Goal: Task Accomplishment & Management: Manage account settings

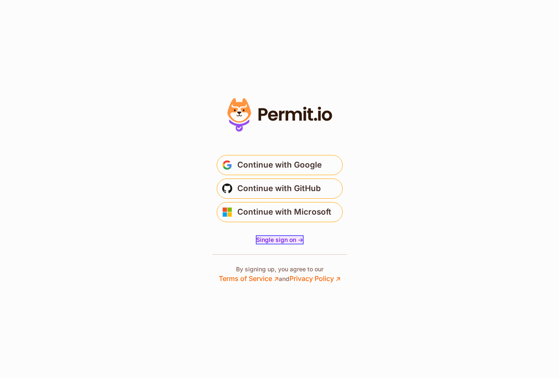
click at [299, 240] on span "Single sign on ->" at bounding box center [279, 239] width 47 height 7
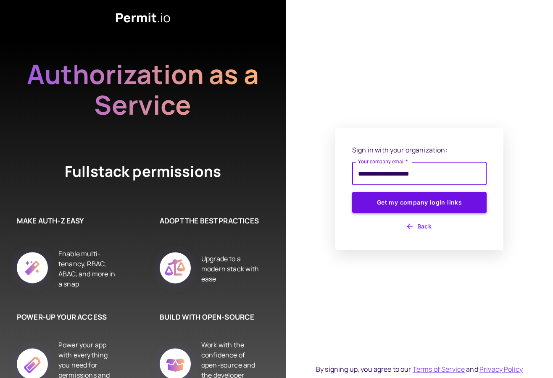
type input "**********"
click at [352, 192] on button "Get my company login links" at bounding box center [419, 202] width 135 height 21
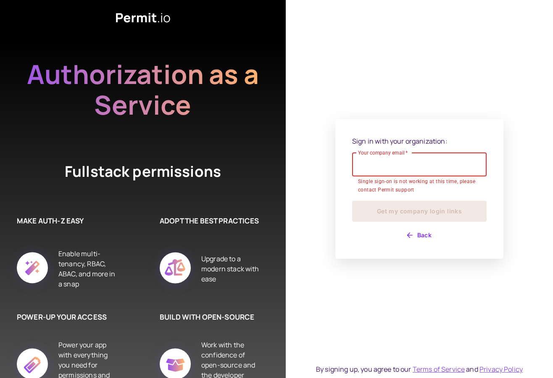
click at [377, 170] on input "Your company email   *" at bounding box center [419, 165] width 135 height 24
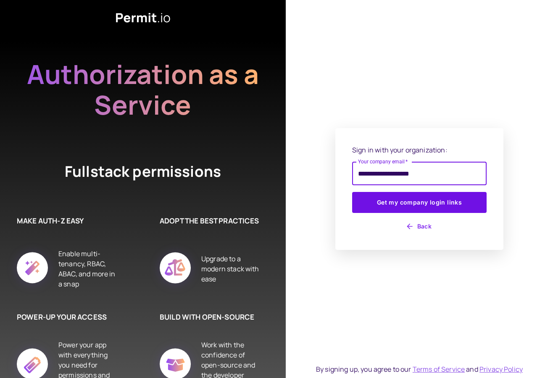
type input "**********"
click at [352, 192] on button "Get my company login links" at bounding box center [419, 202] width 135 height 21
type input "**********"
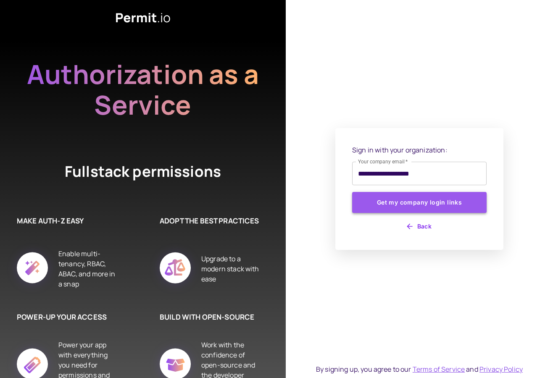
click at [434, 204] on button "Get my company login links" at bounding box center [419, 202] width 135 height 21
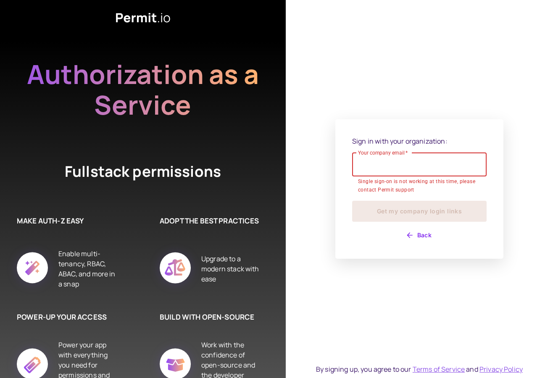
click at [418, 235] on button "Back" at bounding box center [419, 235] width 135 height 13
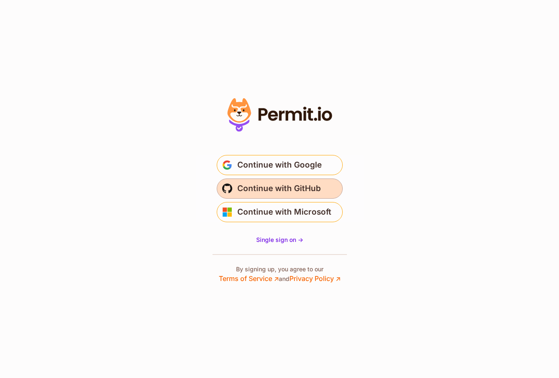
click at [269, 192] on span "Continue with GitHub" at bounding box center [279, 188] width 84 height 13
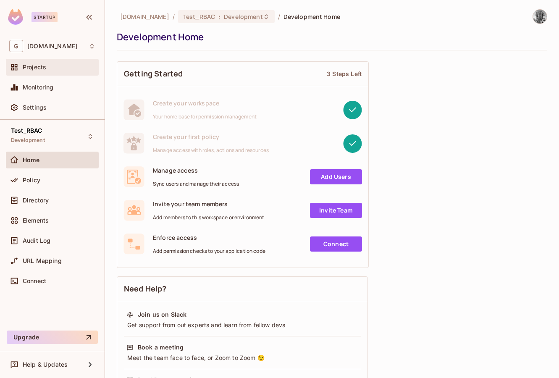
click at [66, 63] on div "Projects" at bounding box center [52, 67] width 86 height 10
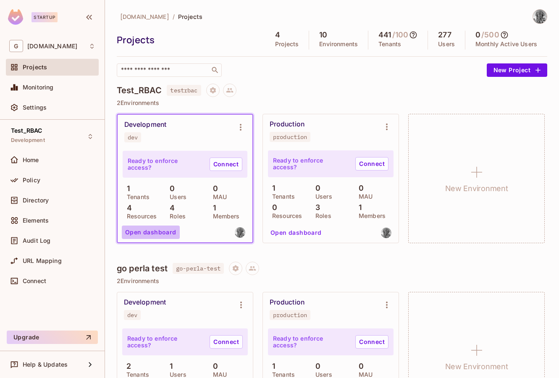
click at [163, 228] on button "Open dashboard" at bounding box center [151, 232] width 58 height 13
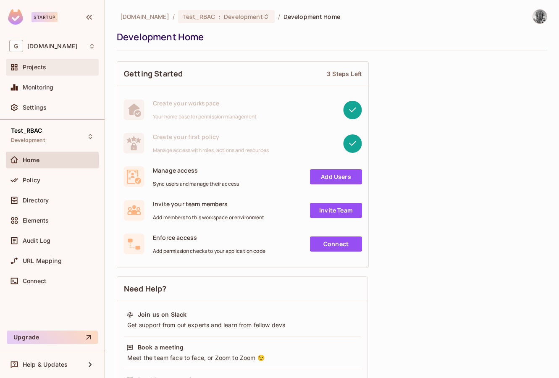
click at [54, 63] on div "Projects" at bounding box center [52, 67] width 86 height 10
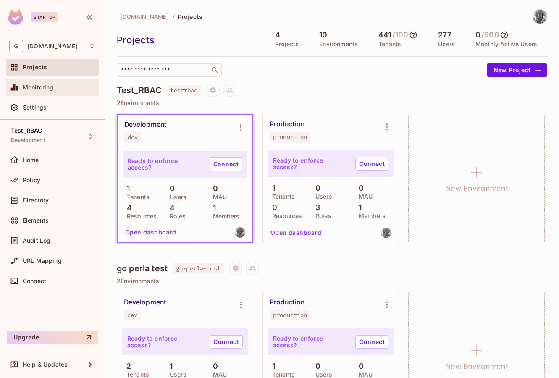
click at [48, 90] on span "Monitoring" at bounding box center [38, 87] width 31 height 7
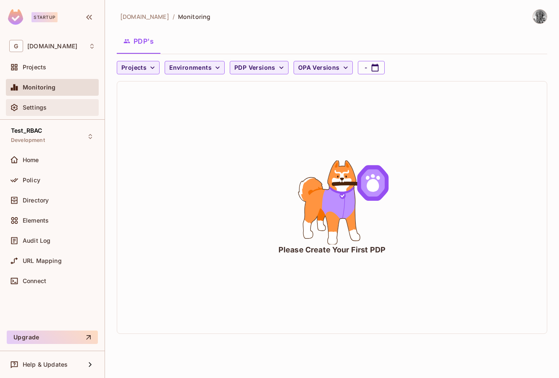
click at [66, 106] on div "Settings" at bounding box center [59, 107] width 73 height 7
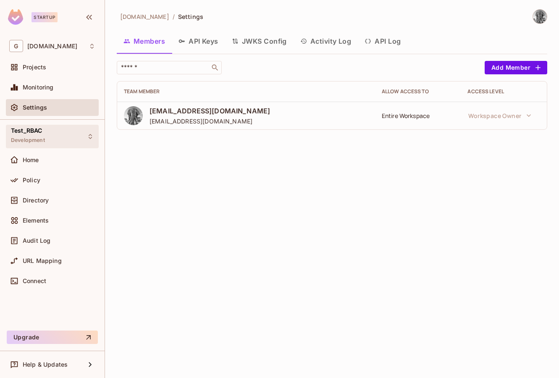
click at [49, 135] on div "Test_RBAC Development" at bounding box center [52, 136] width 93 height 23
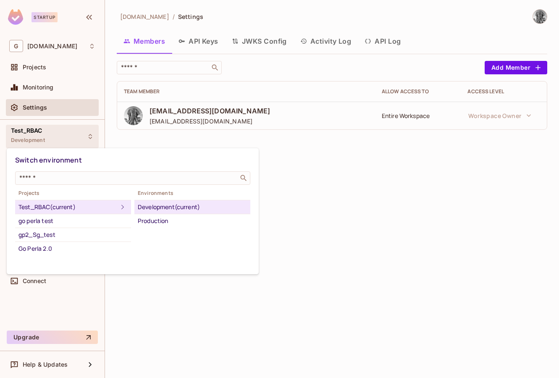
click at [60, 68] on div at bounding box center [279, 189] width 559 height 378
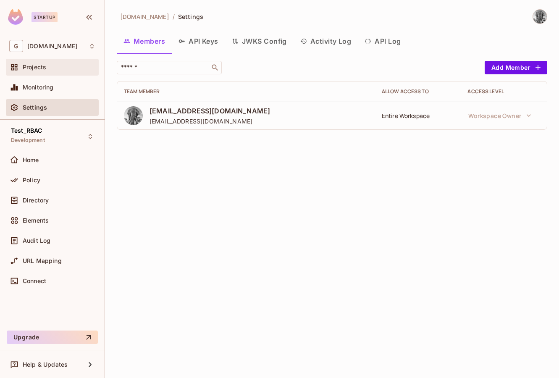
click at [45, 69] on span "Projects" at bounding box center [35, 67] width 24 height 7
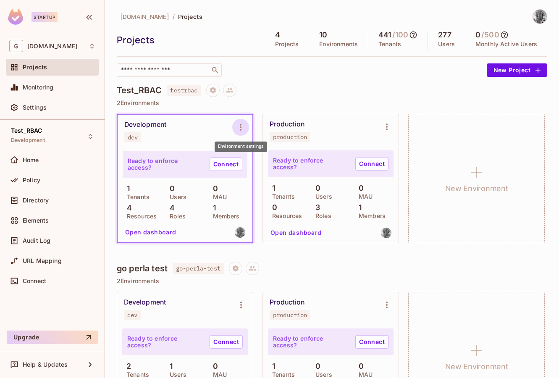
click at [242, 129] on icon "Environment settings" at bounding box center [241, 127] width 10 height 10
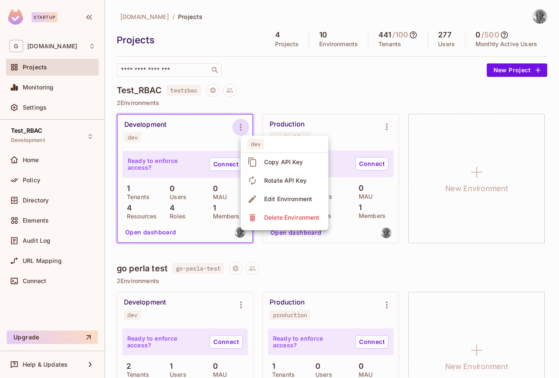
click at [264, 217] on span "Delete Environment" at bounding box center [292, 217] width 60 height 13
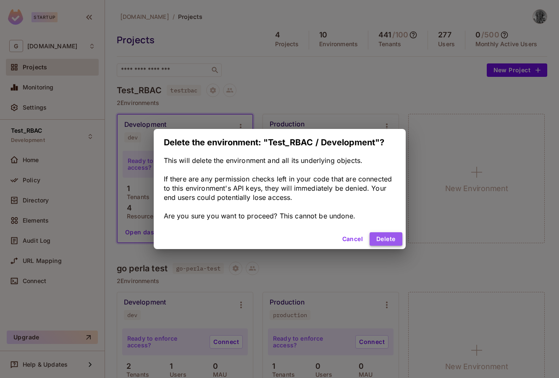
click at [392, 239] on button "Delete" at bounding box center [386, 238] width 32 height 13
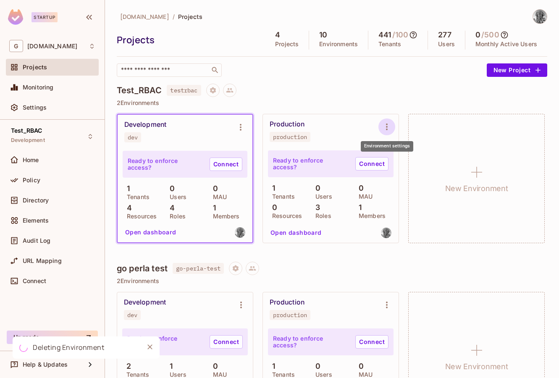
click at [387, 128] on icon "Environment settings" at bounding box center [387, 127] width 10 height 10
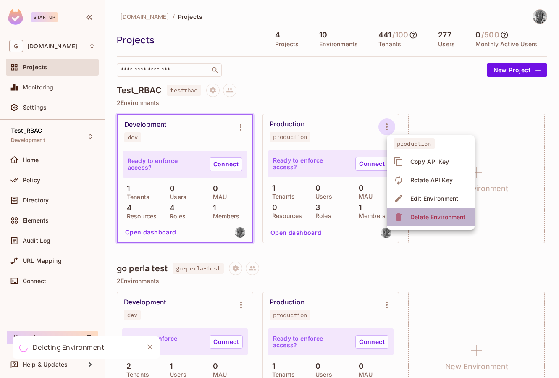
click at [421, 220] on div "Delete Environment" at bounding box center [438, 217] width 55 height 8
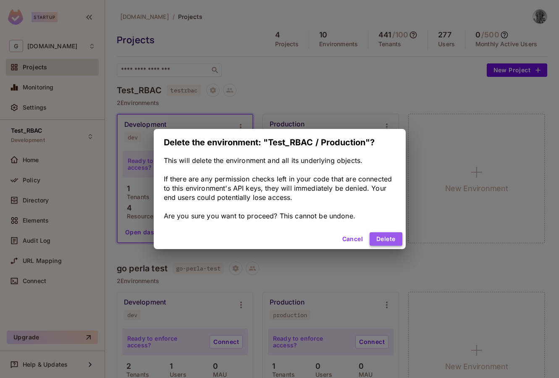
click at [385, 235] on button "Delete" at bounding box center [386, 238] width 32 height 13
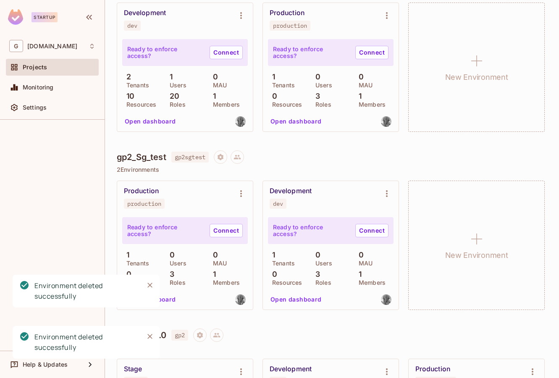
scroll to position [210, 0]
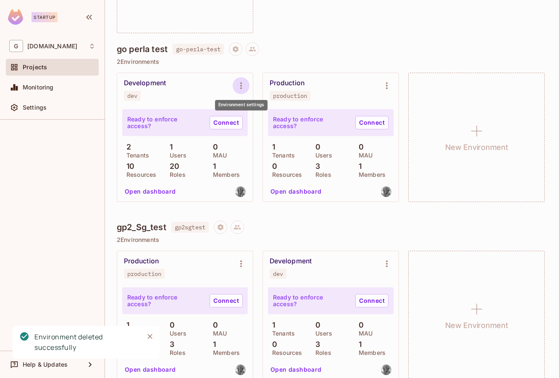
click at [241, 83] on icon "Environment settings" at bounding box center [241, 85] width 2 height 7
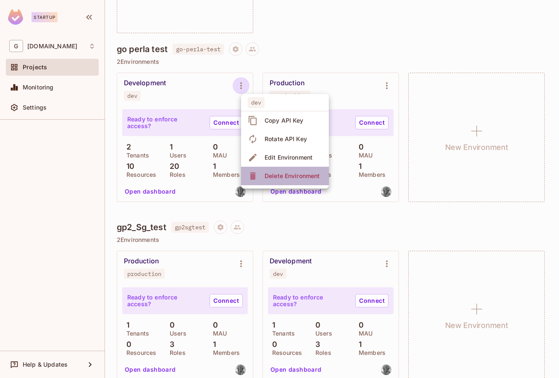
click at [264, 174] on span "Delete Environment" at bounding box center [292, 175] width 60 height 13
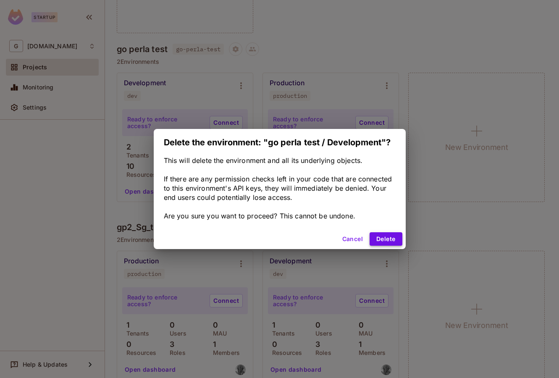
click at [386, 238] on button "Delete" at bounding box center [386, 238] width 32 height 13
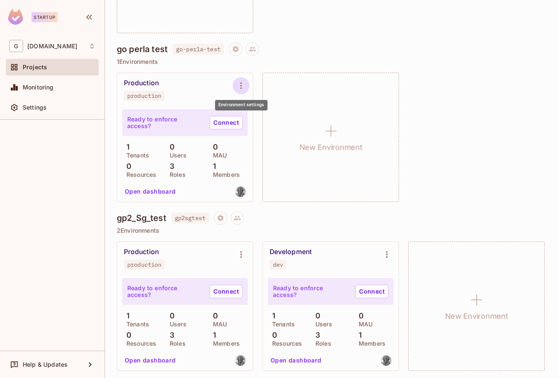
click at [245, 86] on icon "Environment settings" at bounding box center [241, 86] width 10 height 10
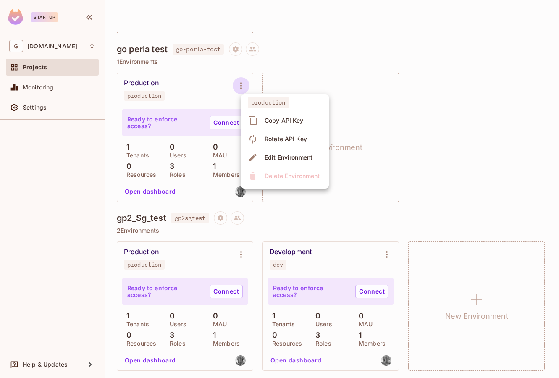
click at [455, 185] on div at bounding box center [279, 189] width 559 height 378
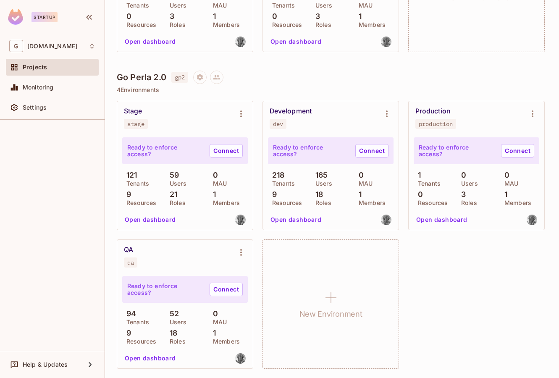
scroll to position [797, 0]
click at [528, 112] on icon "Environment settings" at bounding box center [533, 114] width 10 height 10
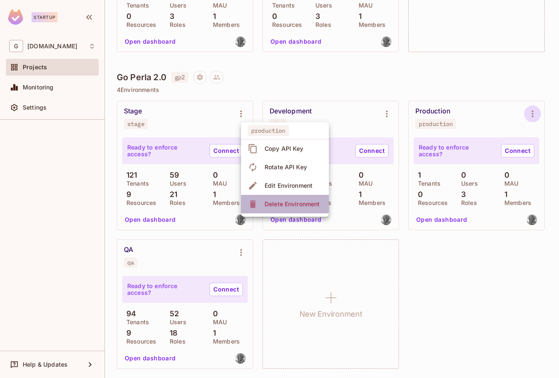
click at [264, 205] on span "Delete Environment" at bounding box center [292, 204] width 60 height 13
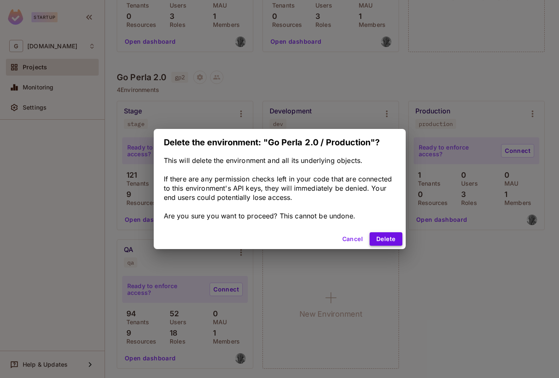
click at [392, 240] on button "Delete" at bounding box center [386, 238] width 32 height 13
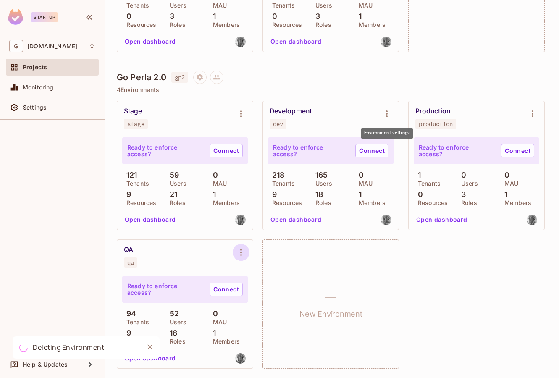
click at [246, 248] on icon "Environment settings" at bounding box center [241, 253] width 10 height 10
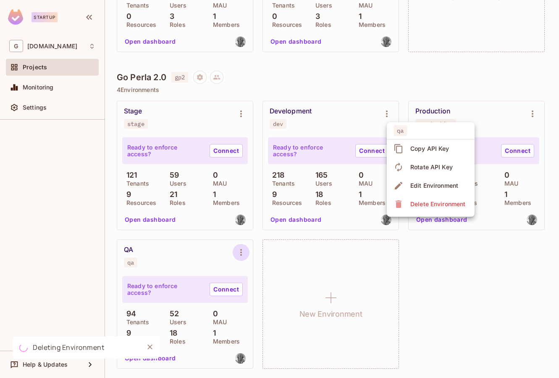
click at [414, 206] on div "Delete Environment" at bounding box center [438, 204] width 55 height 8
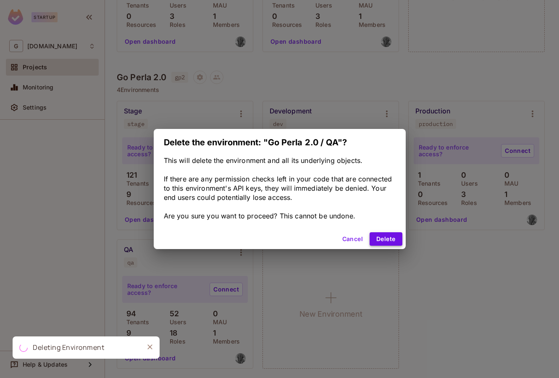
click at [385, 241] on button "Delete" at bounding box center [386, 238] width 32 height 13
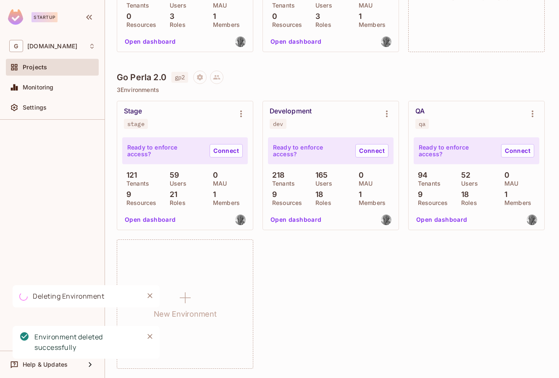
scroll to position [659, 0]
click at [240, 111] on icon "Environment settings" at bounding box center [241, 114] width 10 height 10
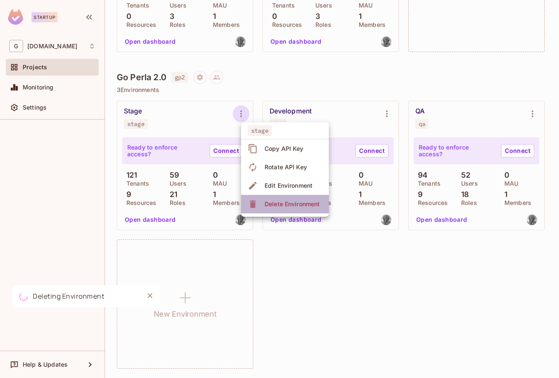
click at [272, 201] on div "Delete Environment" at bounding box center [292, 204] width 55 height 8
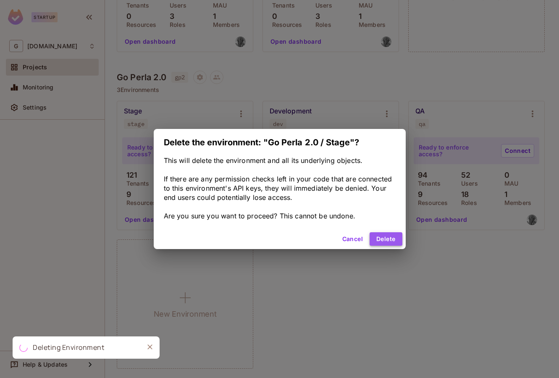
click at [390, 237] on button "Delete" at bounding box center [386, 238] width 32 height 13
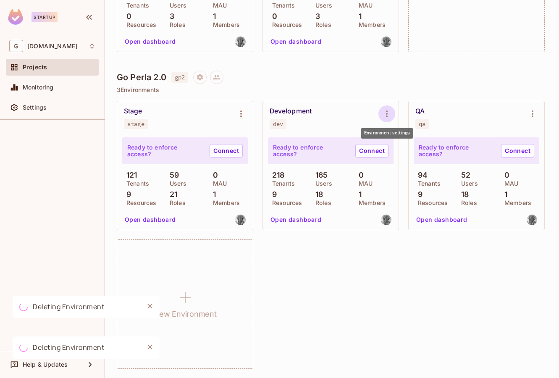
click at [386, 115] on icon "Environment settings" at bounding box center [387, 114] width 10 height 10
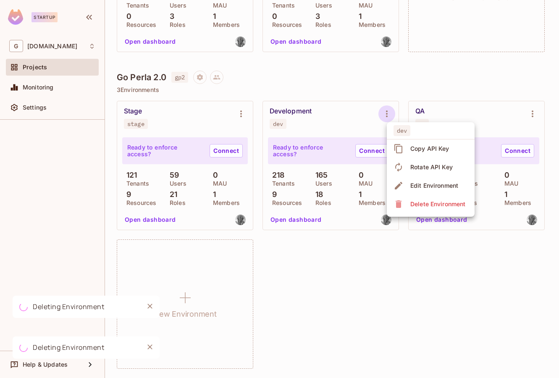
click at [414, 203] on div "Delete Environment" at bounding box center [438, 204] width 55 height 8
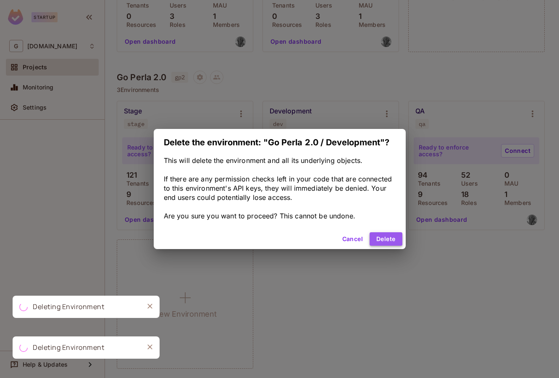
click at [384, 240] on button "Delete" at bounding box center [386, 238] width 32 height 13
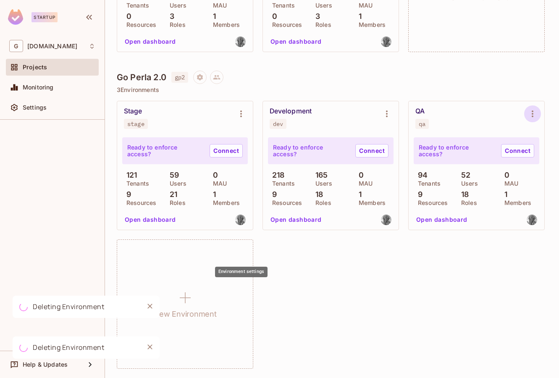
click at [528, 119] on icon "Environment settings" at bounding box center [533, 114] width 10 height 10
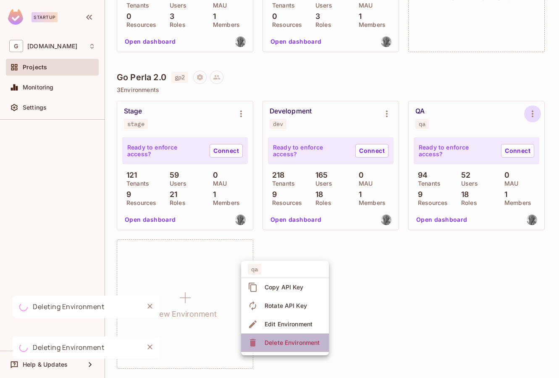
click at [275, 344] on div "Delete Environment" at bounding box center [292, 343] width 55 height 8
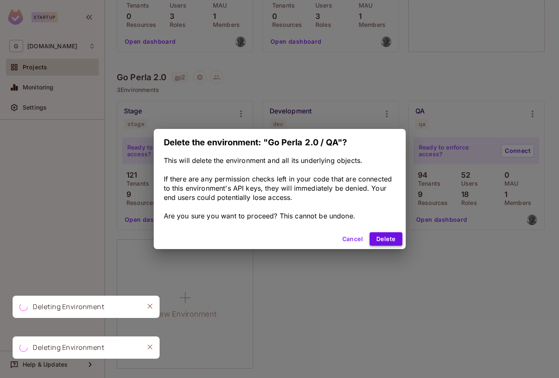
click at [387, 237] on button "Delete" at bounding box center [386, 238] width 32 height 13
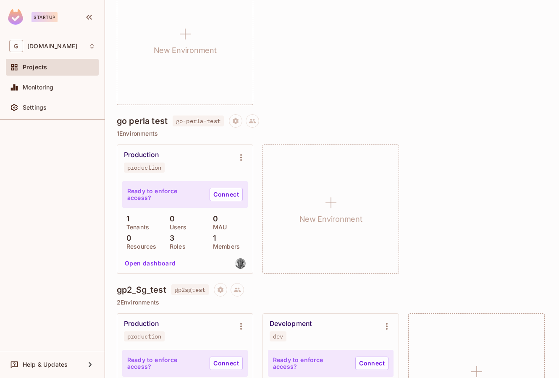
scroll to position [140, 0]
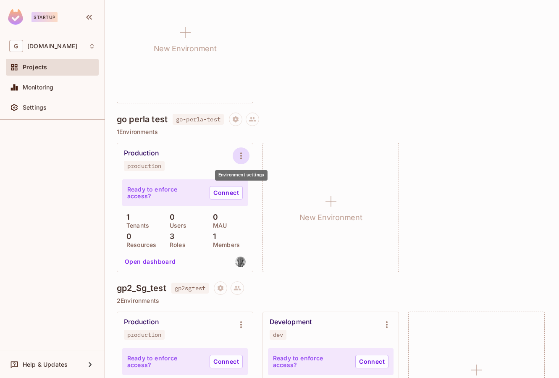
click at [243, 151] on icon "Environment settings" at bounding box center [241, 156] width 10 height 10
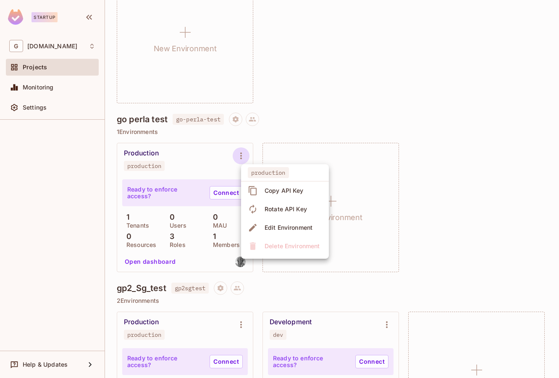
click at [404, 99] on div at bounding box center [279, 189] width 559 height 378
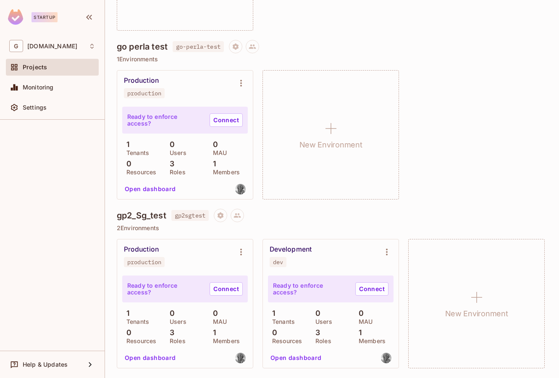
scroll to position [420, 0]
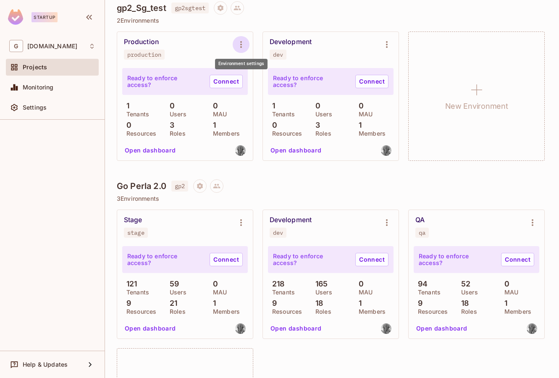
click at [245, 46] on icon "Environment settings" at bounding box center [241, 45] width 10 height 10
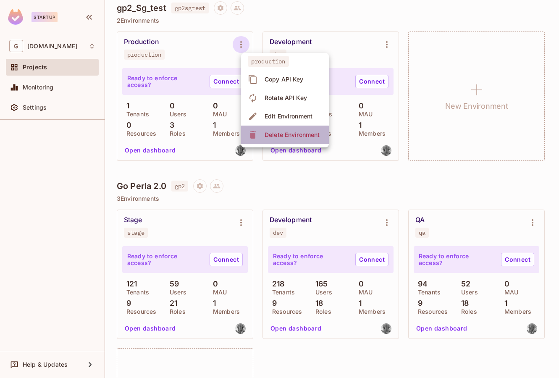
click at [271, 132] on div "Delete Environment" at bounding box center [292, 135] width 55 height 8
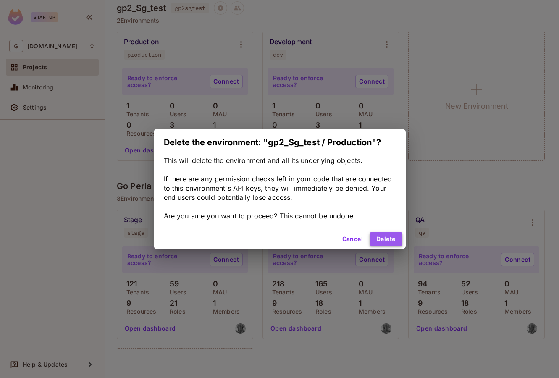
click at [385, 237] on button "Delete" at bounding box center [386, 238] width 32 height 13
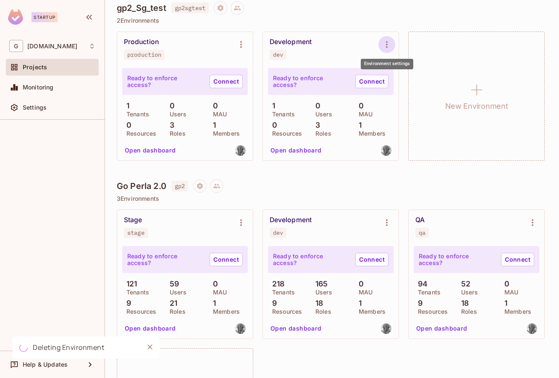
click at [386, 44] on icon "Environment settings" at bounding box center [387, 45] width 10 height 10
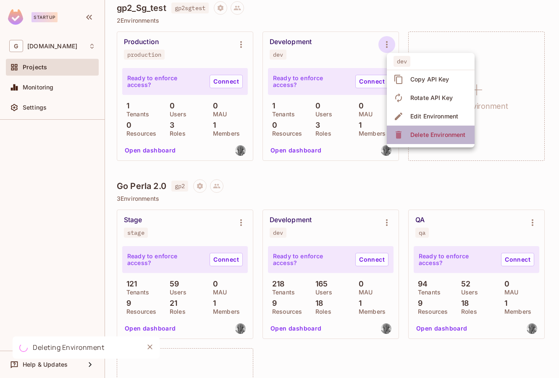
click at [417, 136] on div "Delete Environment" at bounding box center [438, 135] width 55 height 8
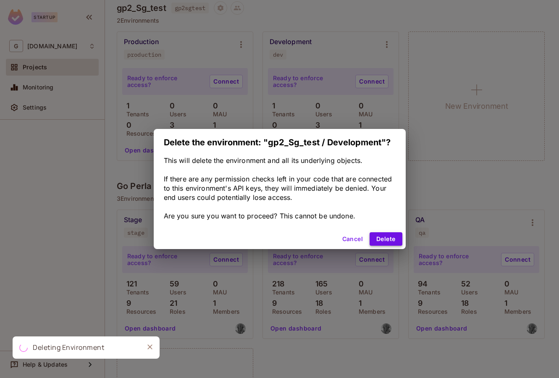
click at [394, 236] on button "Delete" at bounding box center [386, 238] width 32 height 13
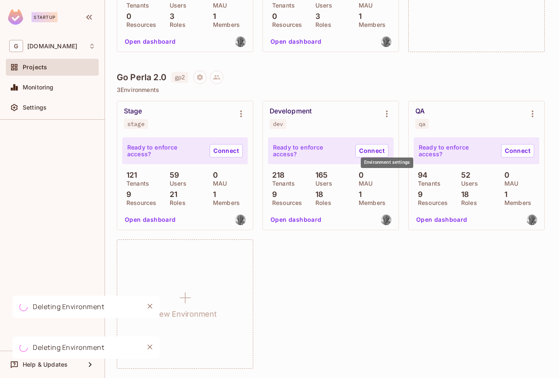
scroll to position [630, 0]
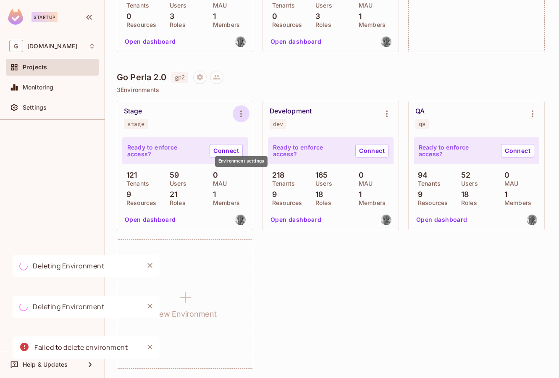
click at [245, 119] on icon "Environment settings" at bounding box center [241, 114] width 10 height 10
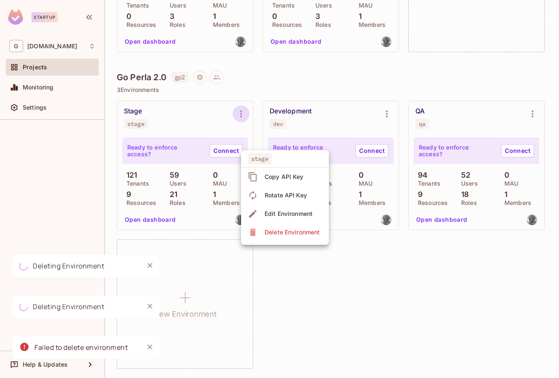
click at [269, 230] on div "Delete Environment" at bounding box center [292, 232] width 55 height 8
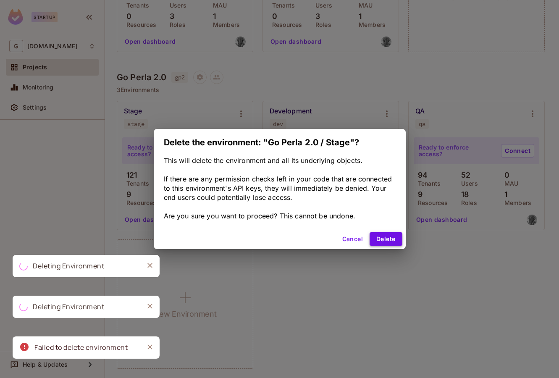
click at [388, 235] on button "Delete" at bounding box center [386, 238] width 32 height 13
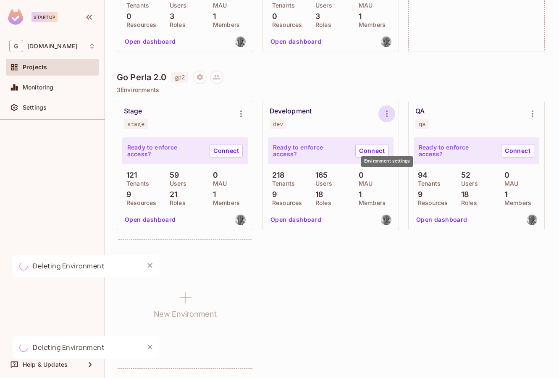
click at [388, 119] on icon "Environment settings" at bounding box center [387, 114] width 10 height 10
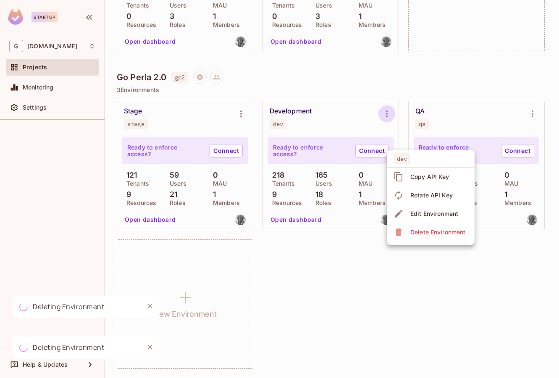
click at [413, 234] on div "Delete Environment" at bounding box center [438, 232] width 55 height 8
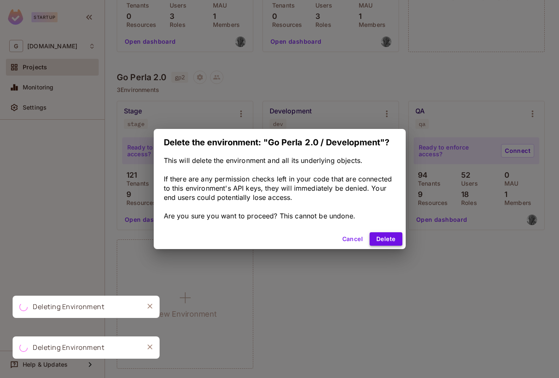
click at [385, 240] on button "Delete" at bounding box center [386, 238] width 32 height 13
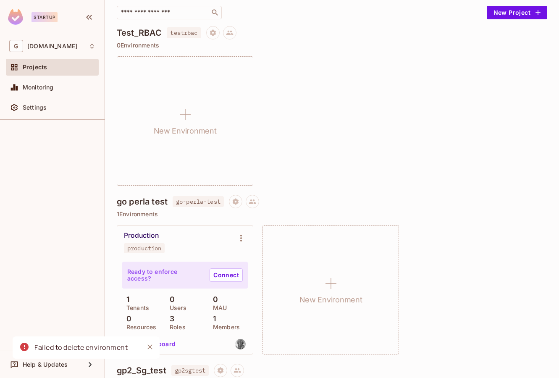
scroll to position [0, 0]
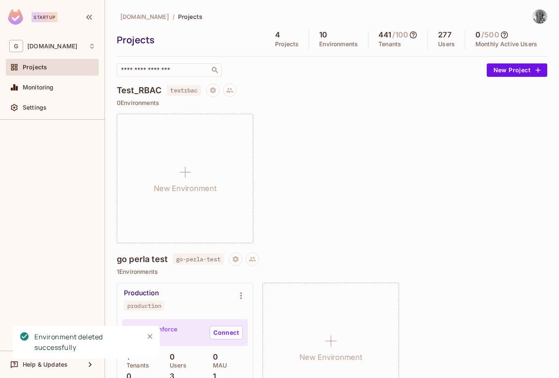
click at [409, 36] on icon at bounding box center [413, 35] width 8 height 8
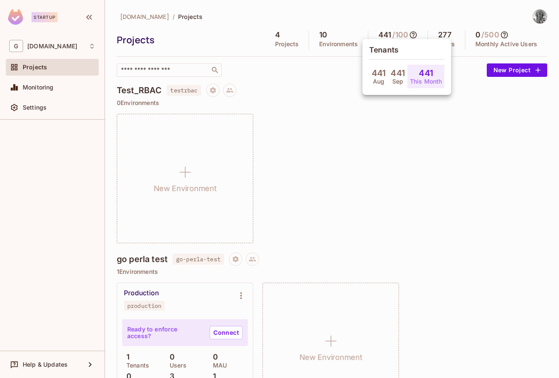
click at [278, 145] on div at bounding box center [279, 189] width 559 height 378
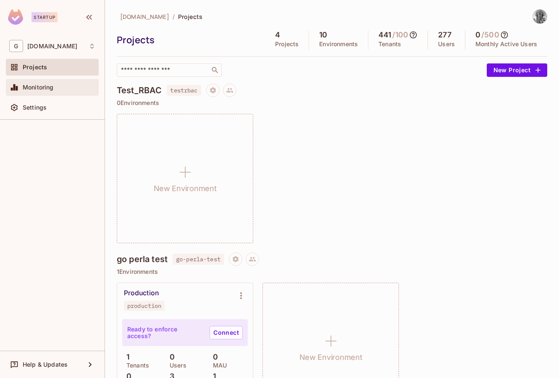
click at [38, 83] on div "Monitoring" at bounding box center [52, 87] width 86 height 10
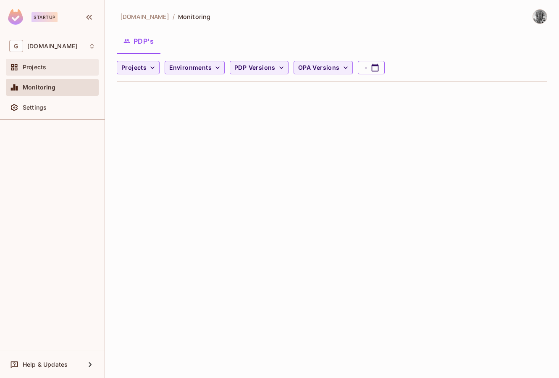
click at [48, 64] on div "Projects" at bounding box center [59, 67] width 73 height 7
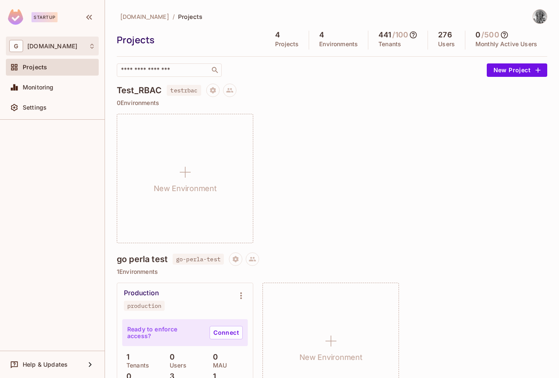
click at [82, 45] on div "G gridbyte.com" at bounding box center [52, 46] width 86 height 12
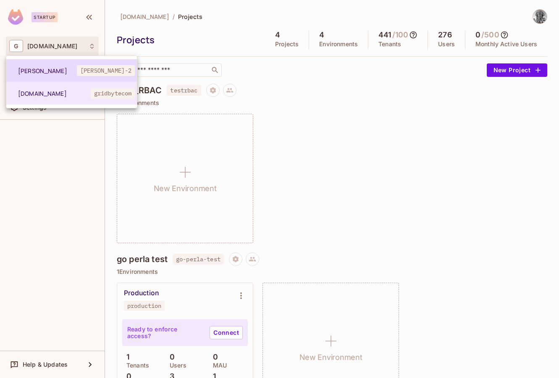
click at [77, 68] on span "[PERSON_NAME]" at bounding box center [47, 71] width 59 height 8
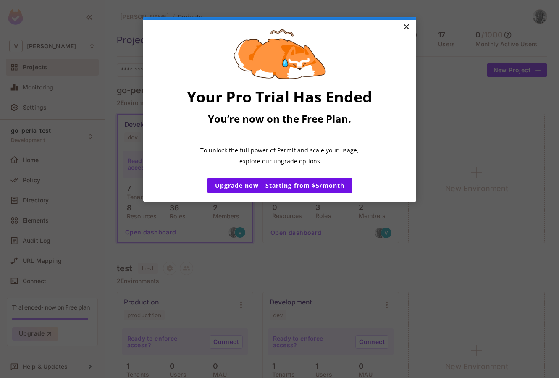
click at [408, 24] on link "×" at bounding box center [406, 27] width 15 height 15
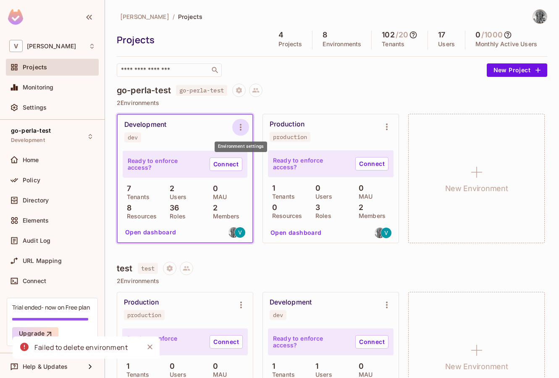
click at [241, 124] on icon "Environment settings" at bounding box center [241, 127] width 10 height 10
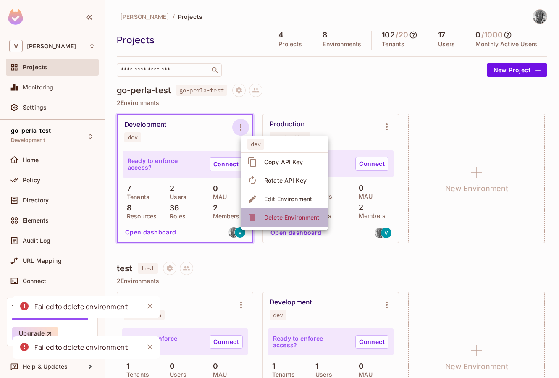
click at [262, 218] on span "Delete Environment" at bounding box center [292, 217] width 60 height 13
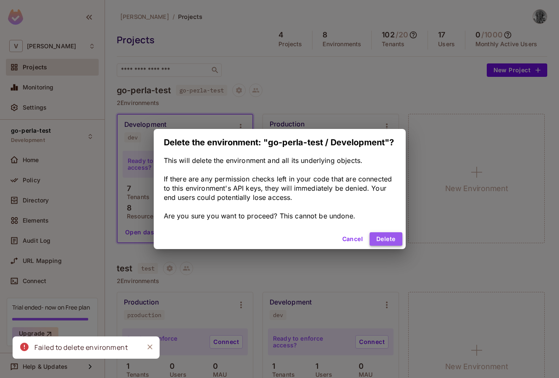
click at [388, 240] on button "Delete" at bounding box center [386, 238] width 32 height 13
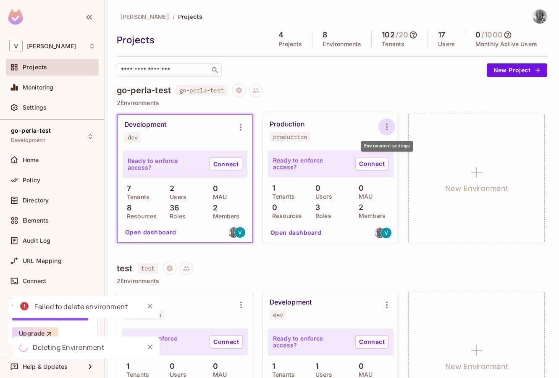
click at [389, 125] on icon "Environment settings" at bounding box center [387, 127] width 10 height 10
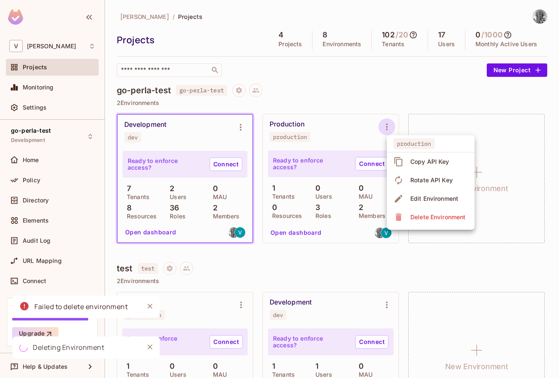
click at [412, 218] on div "Delete Environment" at bounding box center [438, 217] width 55 height 8
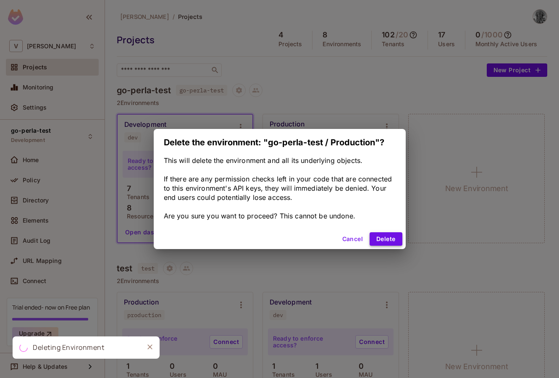
click at [391, 241] on button "Delete" at bounding box center [386, 238] width 32 height 13
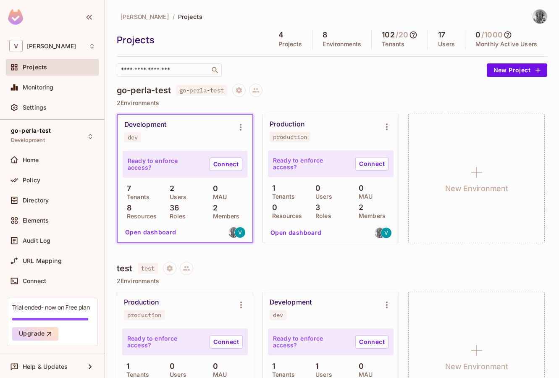
click at [534, 16] on img at bounding box center [540, 17] width 14 height 14
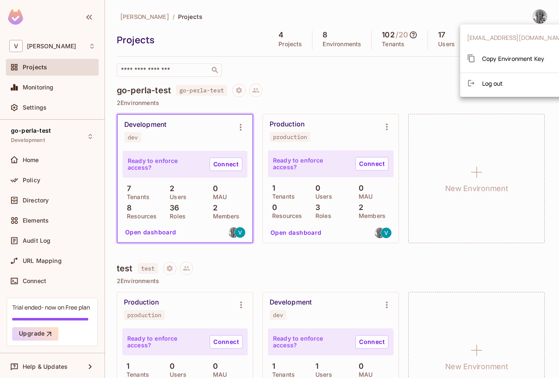
click at [416, 11] on div at bounding box center [279, 189] width 559 height 378
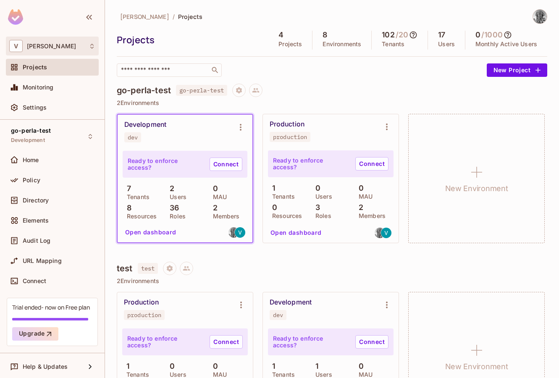
click at [91, 49] on icon at bounding box center [92, 46] width 7 height 7
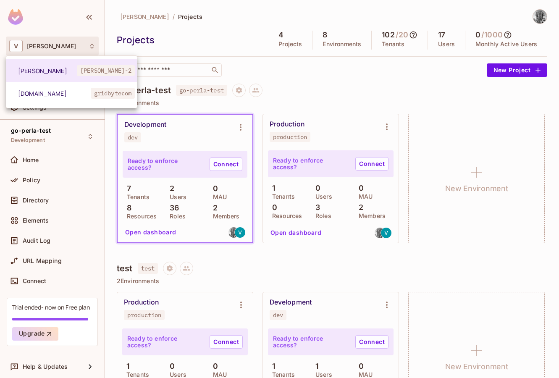
click at [87, 180] on div at bounding box center [279, 189] width 559 height 378
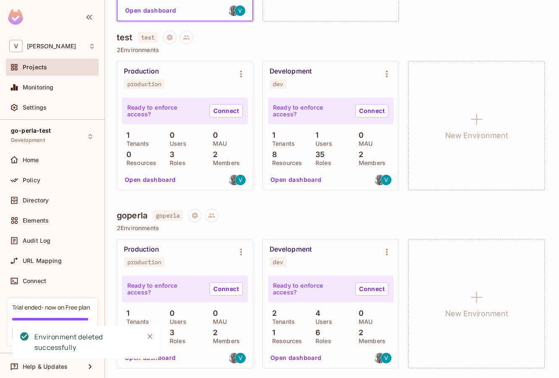
scroll to position [140, 0]
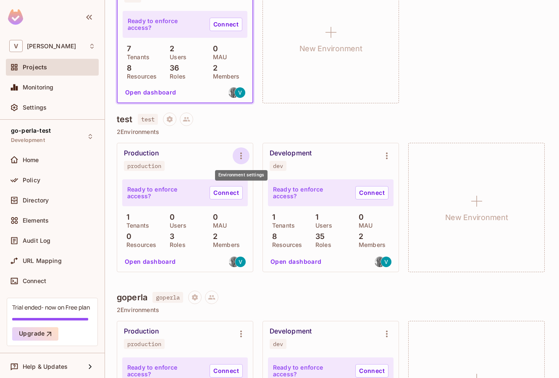
click at [243, 157] on icon "Environment settings" at bounding box center [241, 156] width 10 height 10
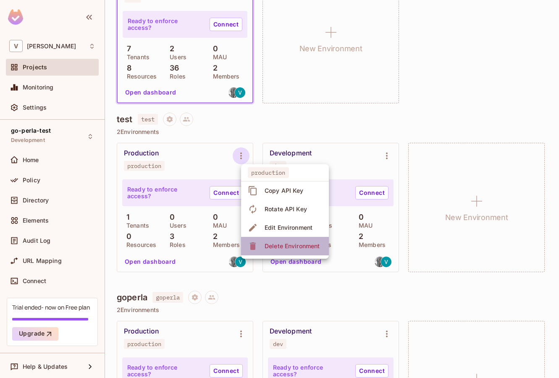
click at [275, 246] on div "Delete Environment" at bounding box center [292, 246] width 55 height 8
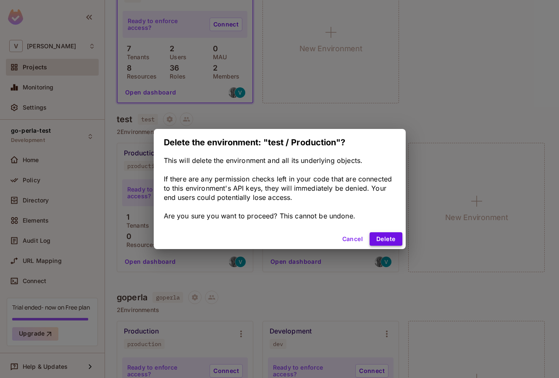
click at [390, 238] on button "Delete" at bounding box center [386, 238] width 32 height 13
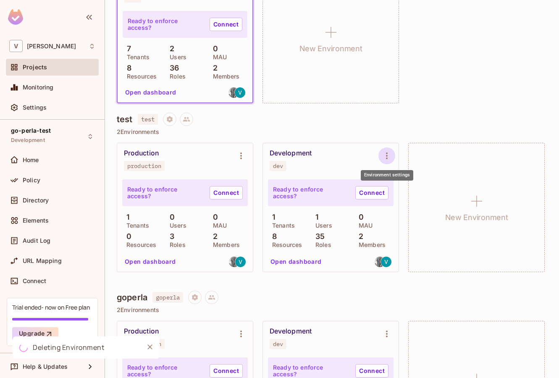
click at [382, 158] on icon "Environment settings" at bounding box center [387, 156] width 10 height 10
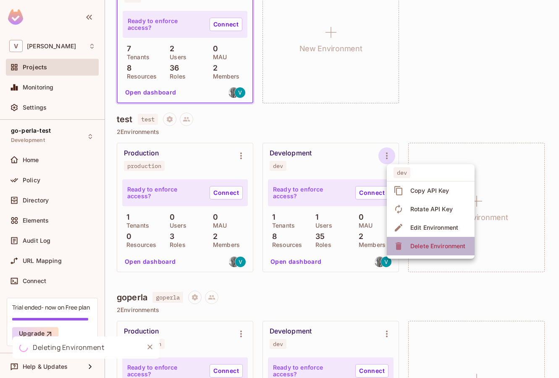
click at [407, 245] on div "Delete Environment" at bounding box center [431, 246] width 74 height 13
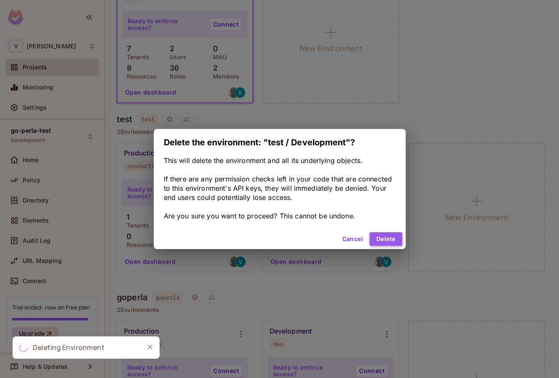
click at [392, 237] on button "Delete" at bounding box center [386, 238] width 32 height 13
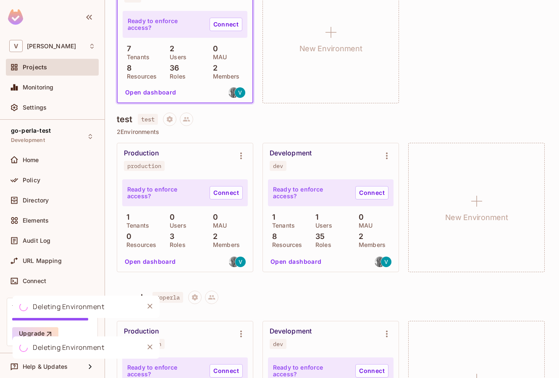
scroll to position [0, 0]
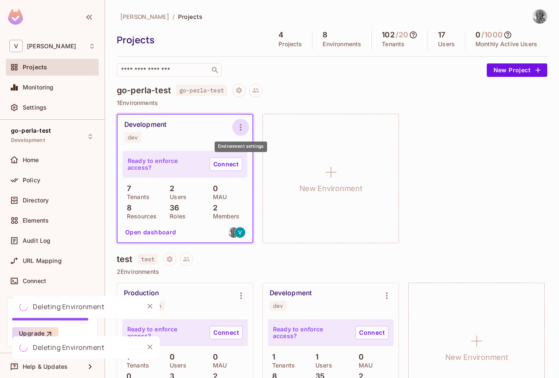
click at [242, 123] on icon "Environment settings" at bounding box center [241, 127] width 10 height 10
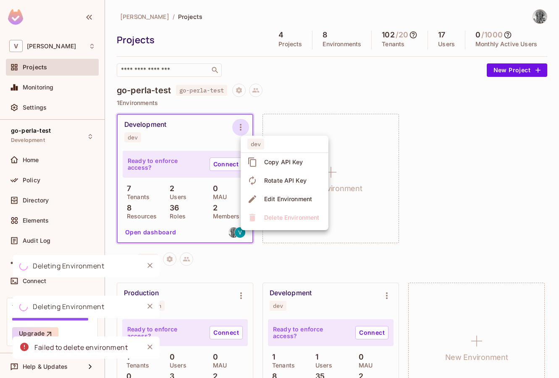
click at [334, 96] on div at bounding box center [279, 189] width 559 height 378
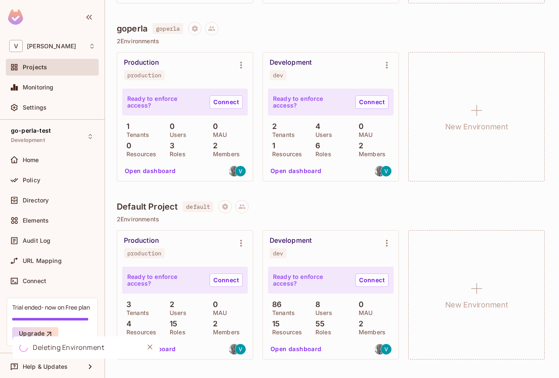
scroll to position [727, 0]
click at [242, 238] on icon "Environment settings" at bounding box center [241, 243] width 10 height 10
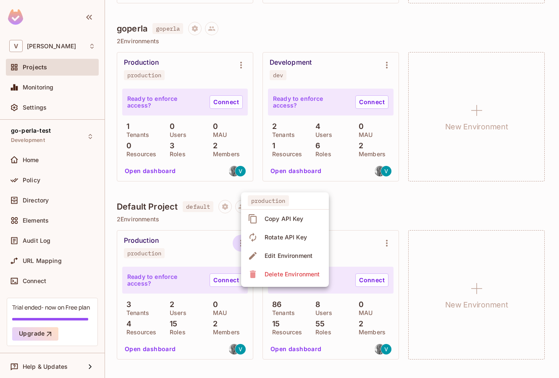
click at [257, 277] on icon at bounding box center [253, 274] width 10 height 10
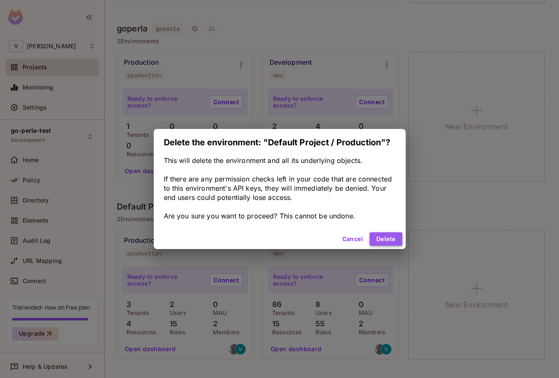
click at [387, 235] on button "Delete" at bounding box center [386, 238] width 32 height 13
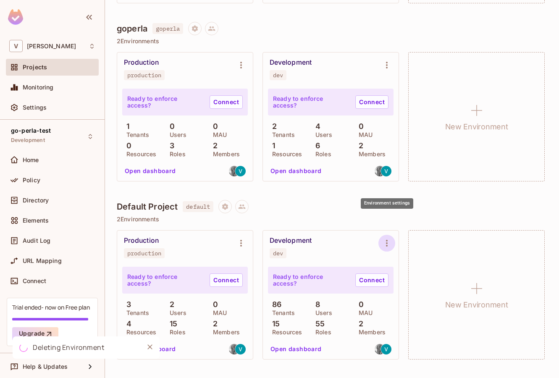
click at [385, 238] on icon "Environment settings" at bounding box center [387, 243] width 10 height 10
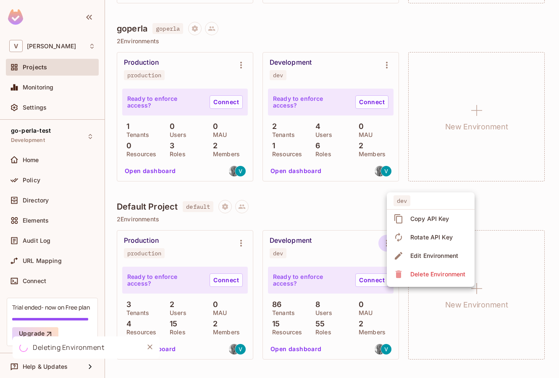
click at [411, 273] on div "Delete Environment" at bounding box center [438, 274] width 55 height 8
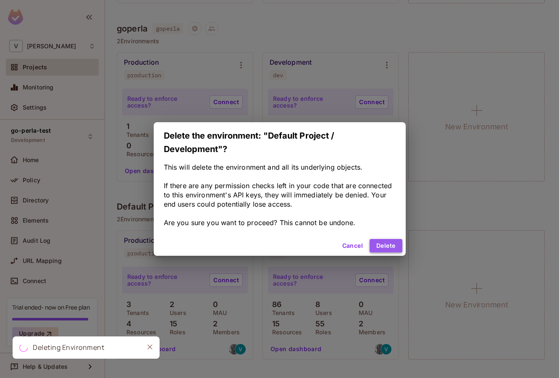
click at [380, 245] on button "Delete" at bounding box center [386, 245] width 32 height 13
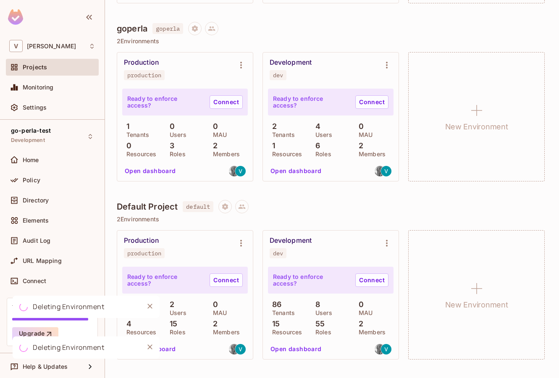
scroll to position [797, 0]
click at [93, 47] on icon at bounding box center [92, 46] width 7 height 7
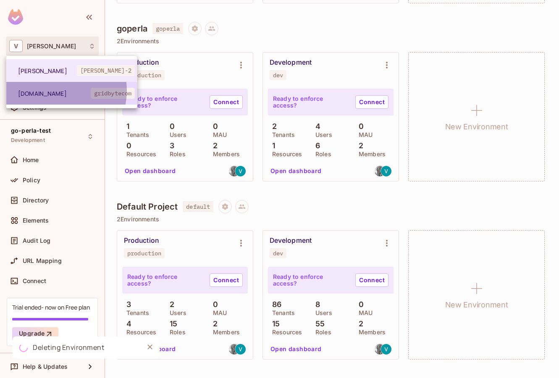
click at [55, 91] on span "[DOMAIN_NAME]" at bounding box center [54, 94] width 73 height 8
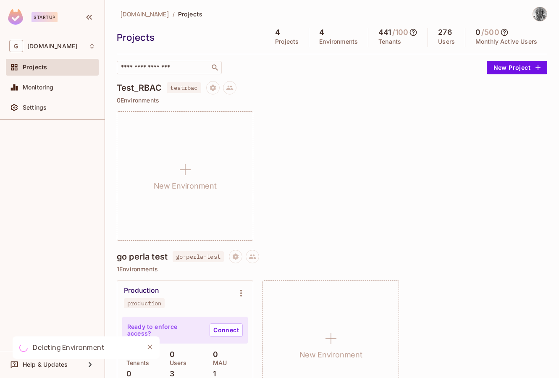
scroll to position [0, 0]
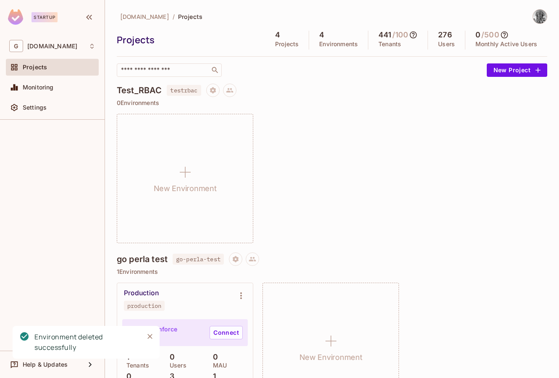
click at [14, 18] on img at bounding box center [15, 17] width 15 height 16
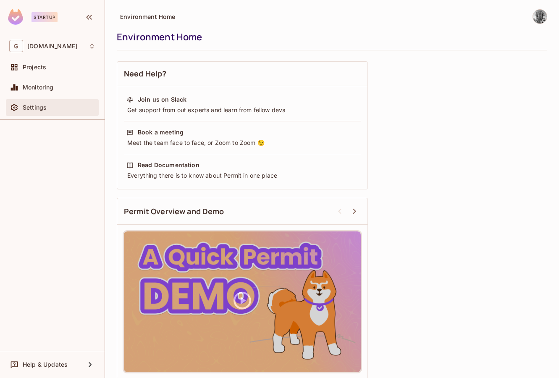
click at [47, 106] on div "Settings" at bounding box center [59, 107] width 73 height 7
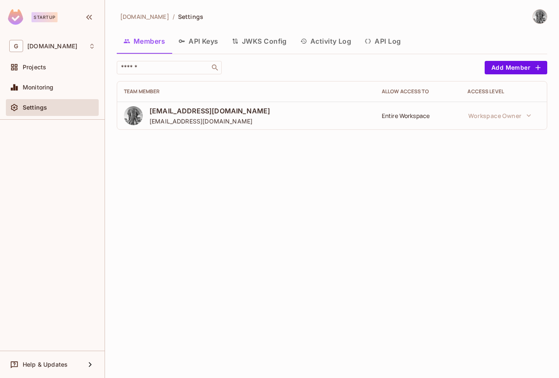
click at [382, 41] on button "API Log" at bounding box center [383, 41] width 50 height 21
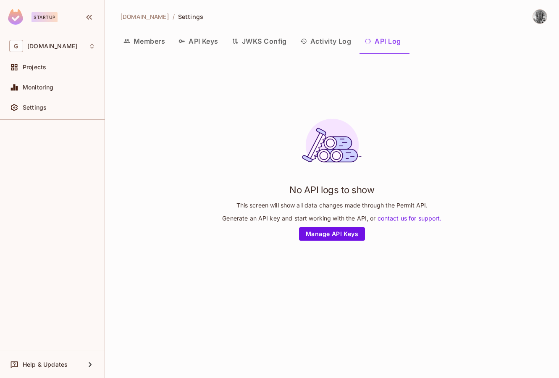
click at [327, 42] on button "Activity Log" at bounding box center [326, 41] width 65 height 21
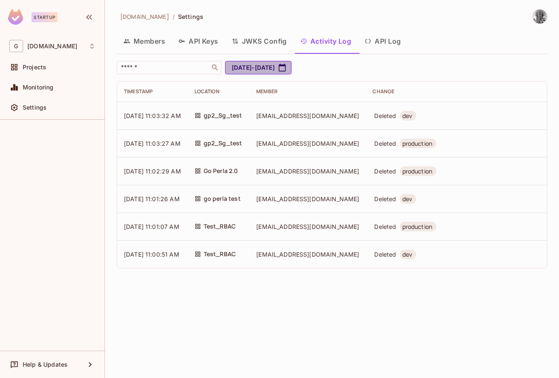
click at [286, 66] on icon "button" at bounding box center [282, 68] width 7 height 8
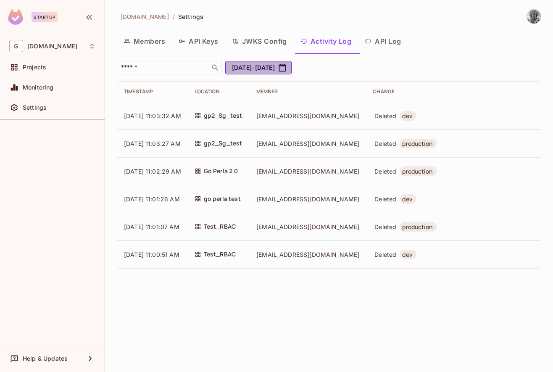
select select "*"
select select "****"
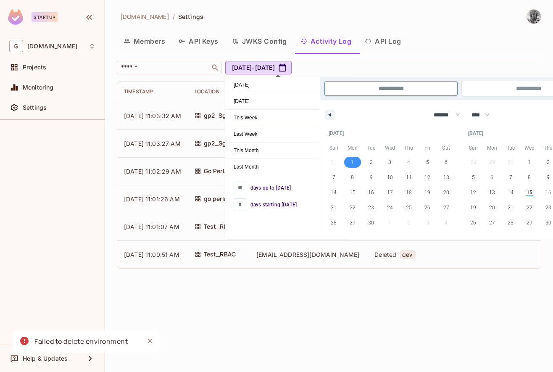
click at [348, 158] on span "1" at bounding box center [352, 162] width 19 height 11
type input "**"
type input "**********"
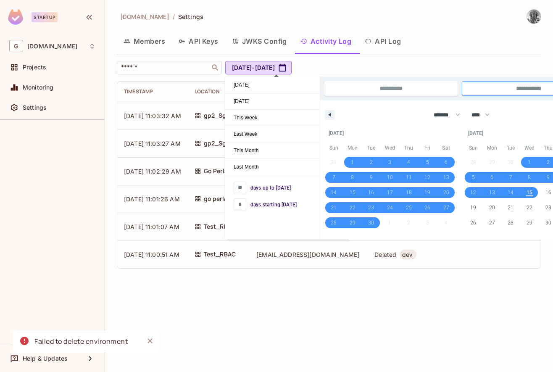
click at [155, 38] on button "Members" at bounding box center [144, 41] width 55 height 21
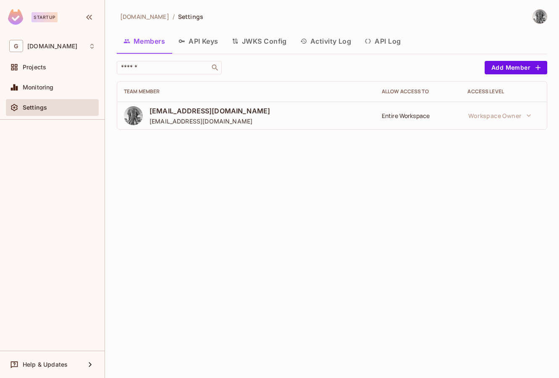
click at [40, 105] on span "Settings" at bounding box center [35, 107] width 24 height 7
click at [45, 92] on div "Monitoring" at bounding box center [52, 87] width 86 height 10
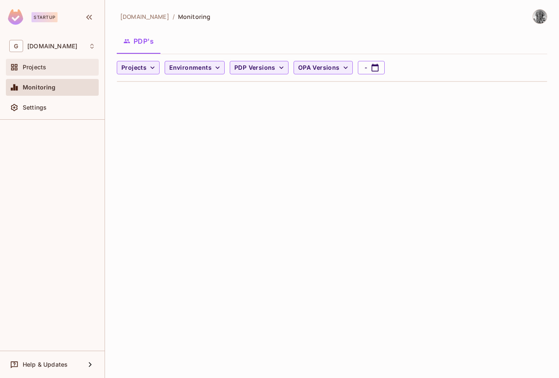
click at [53, 66] on div "Projects" at bounding box center [59, 67] width 73 height 7
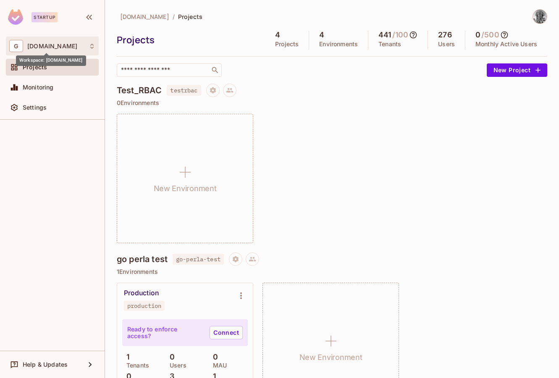
click at [55, 47] on span "[DOMAIN_NAME]" at bounding box center [52, 46] width 50 height 7
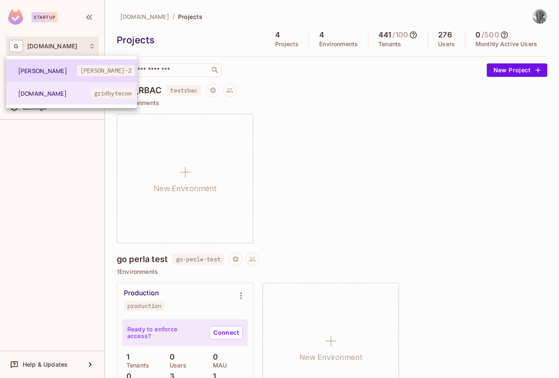
click at [103, 69] on span "[PERSON_NAME]-2" at bounding box center [106, 70] width 58 height 11
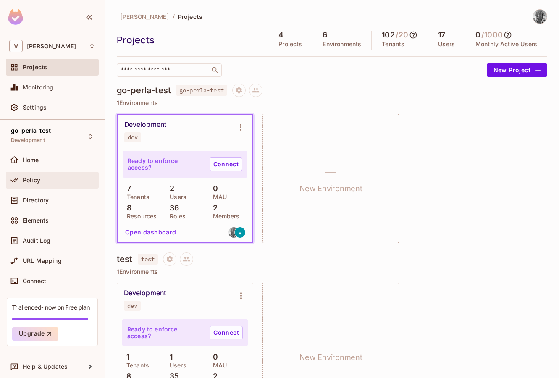
click at [33, 181] on span "Policy" at bounding box center [32, 180] width 18 height 7
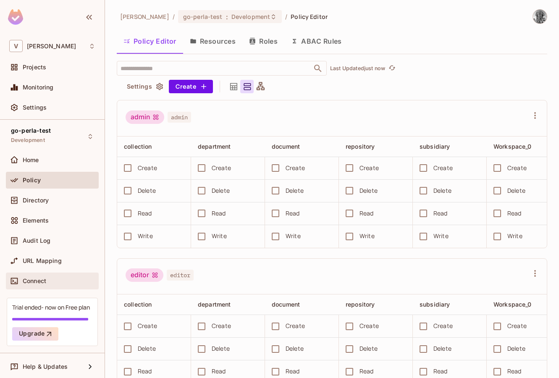
scroll to position [2, 0]
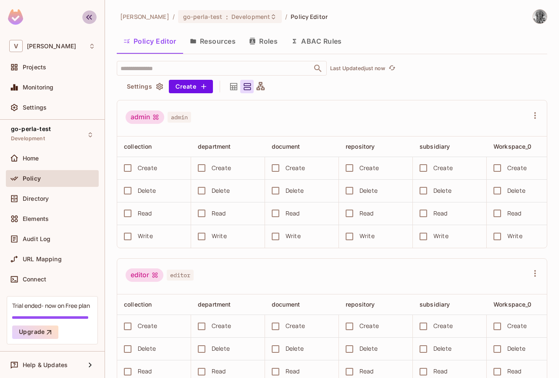
click at [91, 17] on icon "button" at bounding box center [89, 17] width 10 height 10
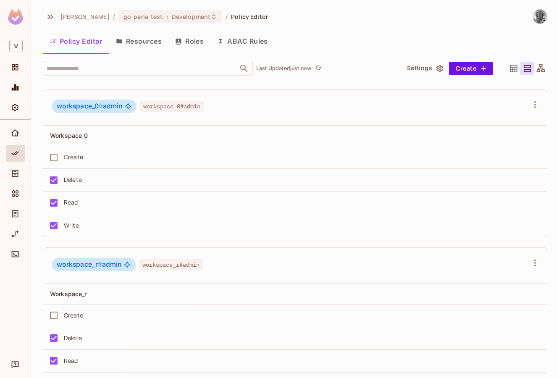
scroll to position [1067, 0]
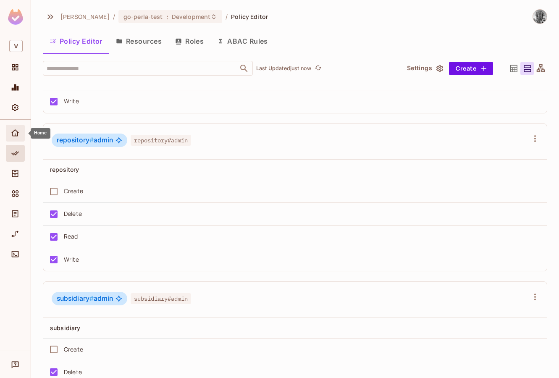
click at [12, 127] on div "Home" at bounding box center [15, 133] width 19 height 17
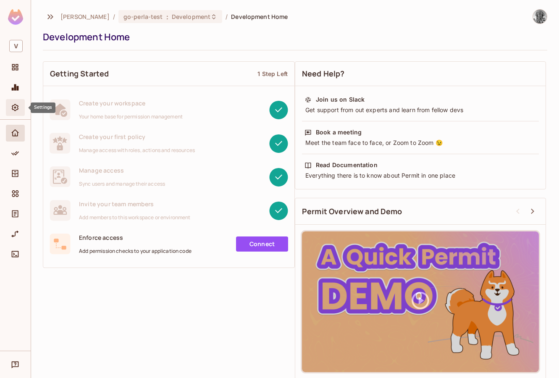
click at [16, 107] on icon "Settings" at bounding box center [15, 107] width 8 height 8
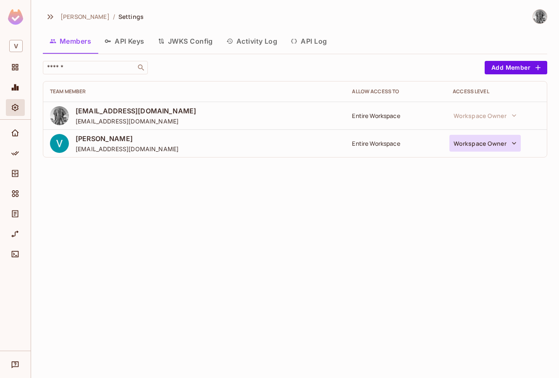
click at [516, 140] on icon "button" at bounding box center [514, 143] width 8 height 8
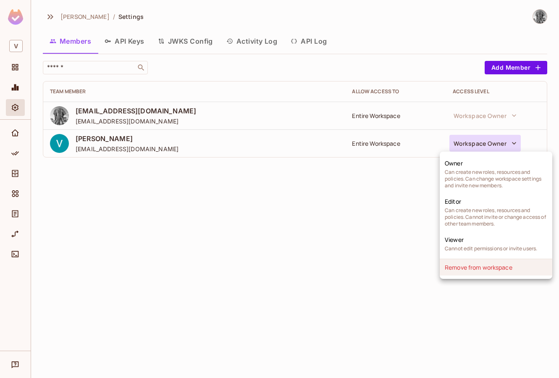
click at [489, 269] on li "Remove from workspace" at bounding box center [496, 267] width 113 height 16
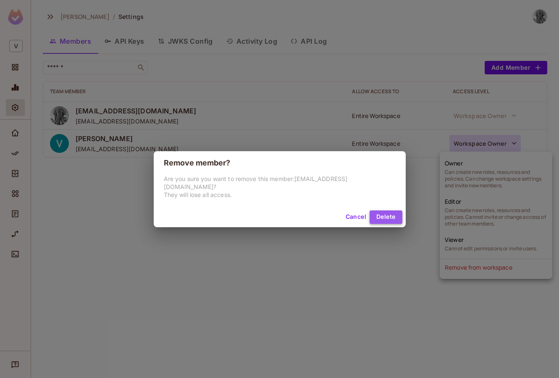
click at [371, 214] on button "Delete" at bounding box center [386, 217] width 32 height 13
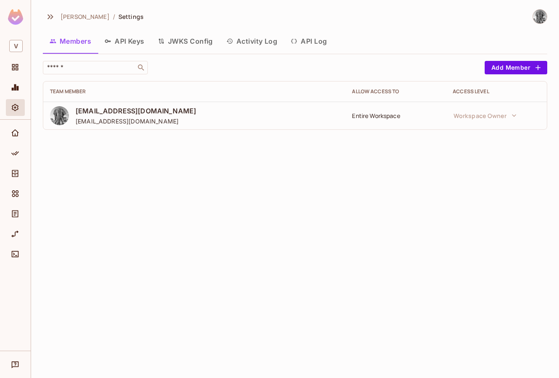
click at [127, 37] on button "API Keys" at bounding box center [124, 41] width 53 height 21
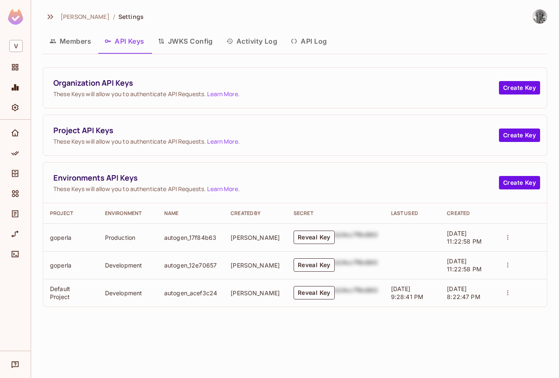
click at [191, 42] on button "JWKS Config" at bounding box center [185, 41] width 69 height 21
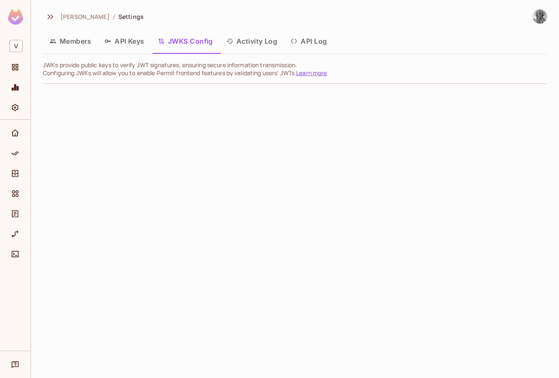
click at [261, 39] on button "Activity Log" at bounding box center [252, 41] width 65 height 21
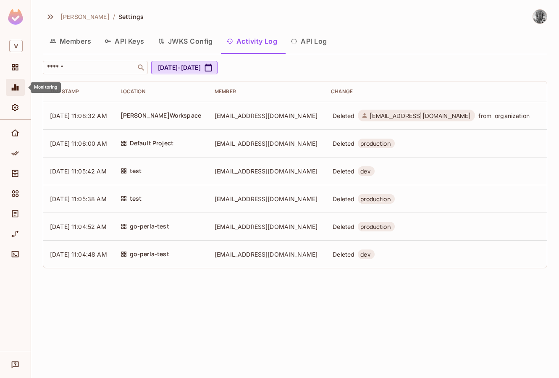
click at [18, 83] on span "Monitoring" at bounding box center [15, 87] width 10 height 10
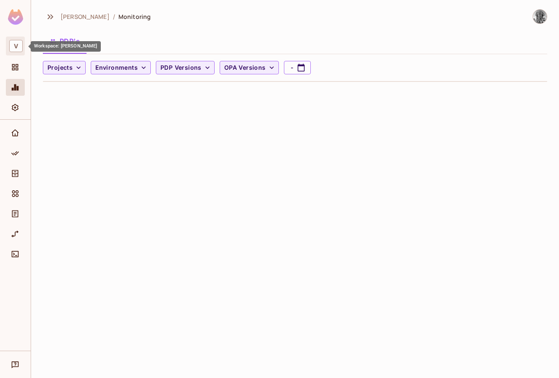
click at [16, 47] on span "V" at bounding box center [15, 46] width 13 height 12
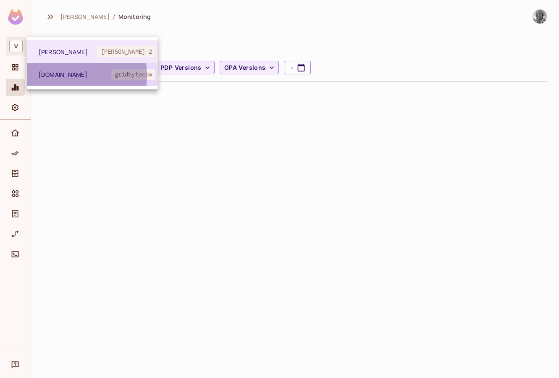
click at [53, 75] on span "[DOMAIN_NAME]" at bounding box center [75, 75] width 73 height 8
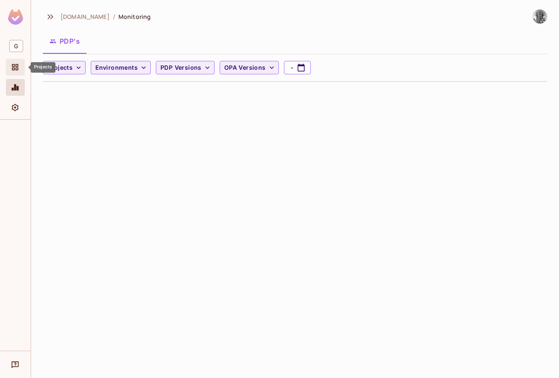
click at [14, 66] on icon "Projects" at bounding box center [15, 67] width 6 height 6
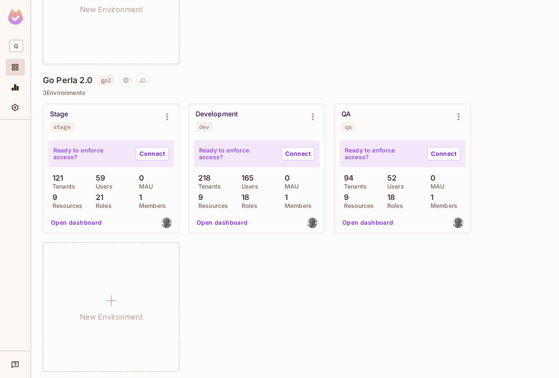
scroll to position [520, 0]
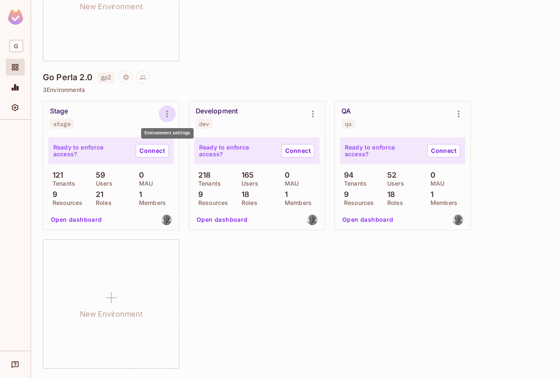
click at [169, 111] on icon "Environment settings" at bounding box center [167, 114] width 10 height 10
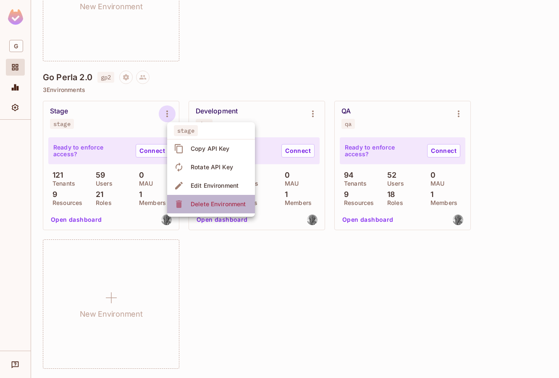
click at [205, 202] on div "Delete Environment" at bounding box center [218, 204] width 55 height 8
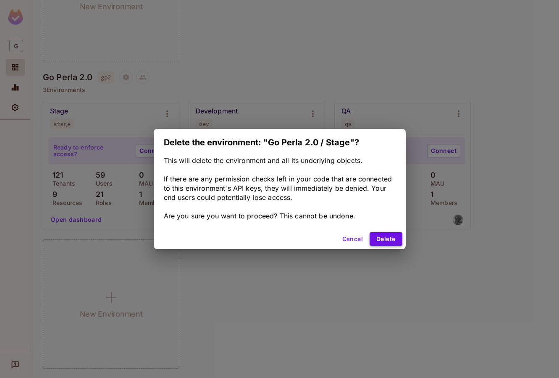
click at [383, 237] on button "Delete" at bounding box center [386, 238] width 32 height 13
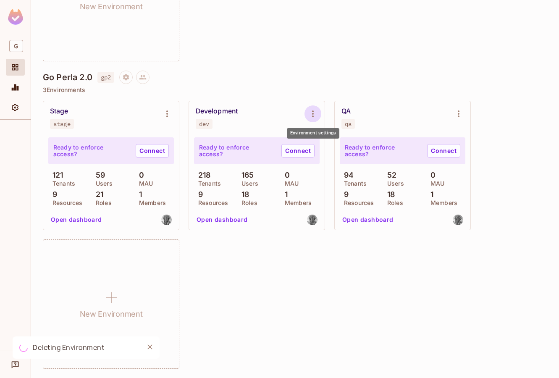
click at [311, 114] on icon "Environment settings" at bounding box center [313, 114] width 10 height 10
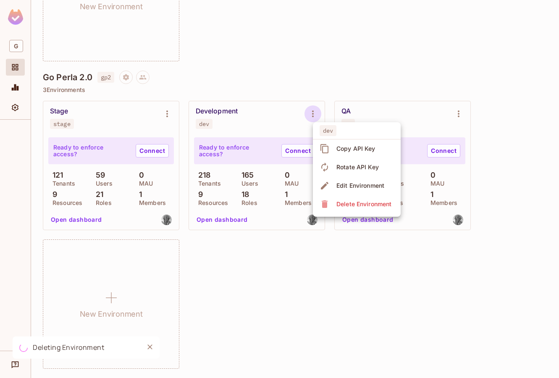
click at [341, 205] on div "Delete Environment" at bounding box center [364, 204] width 55 height 8
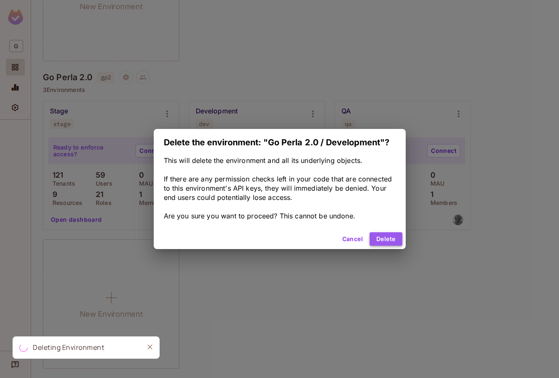
click at [390, 239] on button "Delete" at bounding box center [386, 238] width 32 height 13
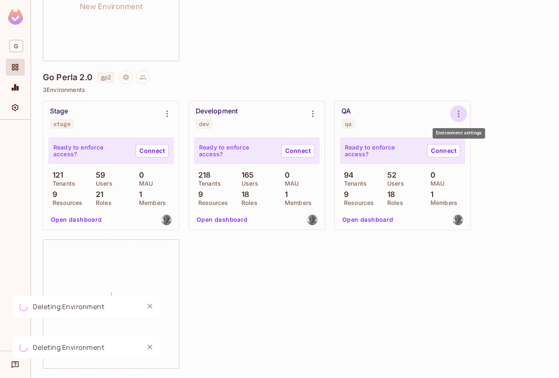
click at [458, 117] on icon "Environment settings" at bounding box center [459, 114] width 10 height 10
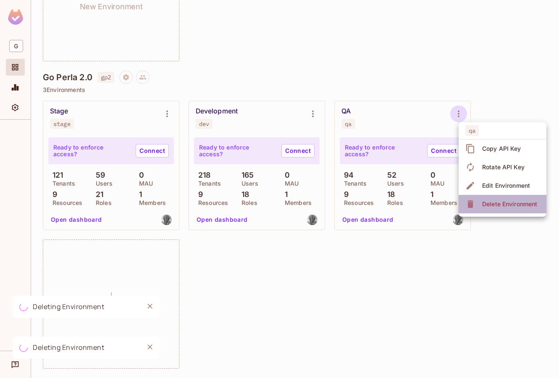
click at [480, 203] on div "Delete Environment" at bounding box center [503, 204] width 74 height 13
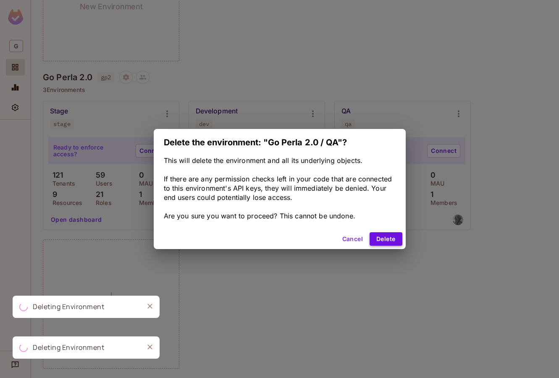
click at [389, 237] on button "Delete" at bounding box center [386, 238] width 32 height 13
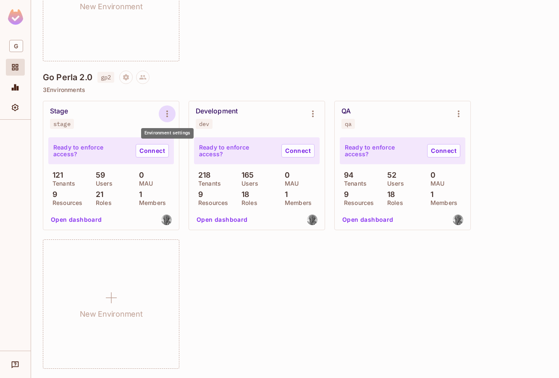
click at [170, 113] on icon "Environment settings" at bounding box center [167, 114] width 10 height 10
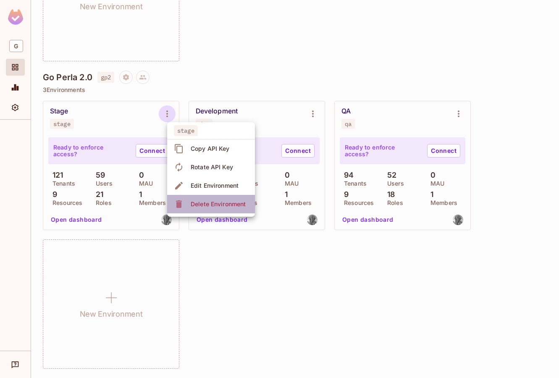
click at [199, 206] on div "Delete Environment" at bounding box center [218, 204] width 55 height 8
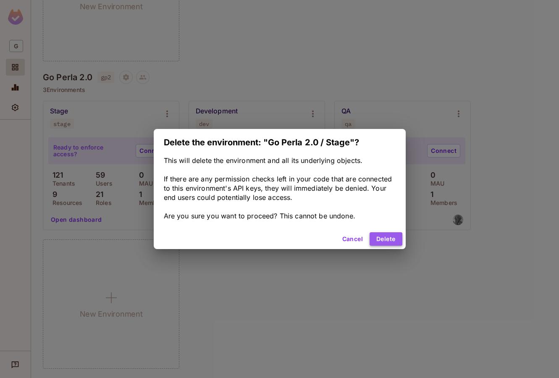
click at [393, 237] on button "Delete" at bounding box center [386, 238] width 32 height 13
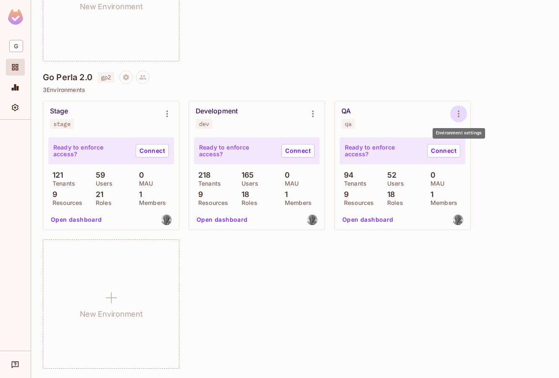
click at [459, 118] on icon "Environment settings" at bounding box center [459, 114] width 10 height 10
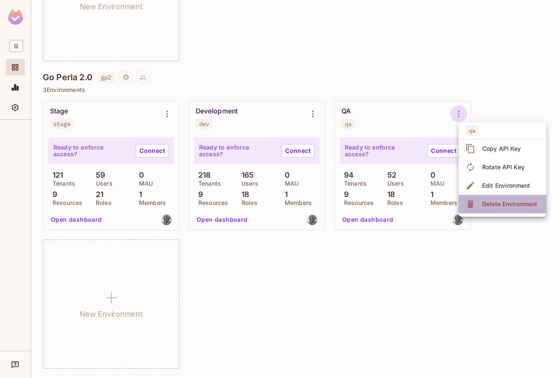
click at [484, 204] on div "Delete Environment" at bounding box center [510, 204] width 55 height 8
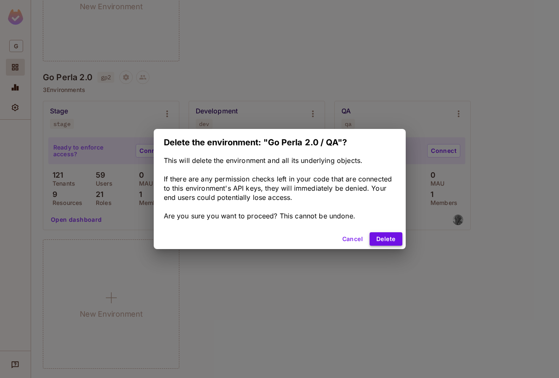
click at [389, 236] on button "Delete" at bounding box center [386, 238] width 32 height 13
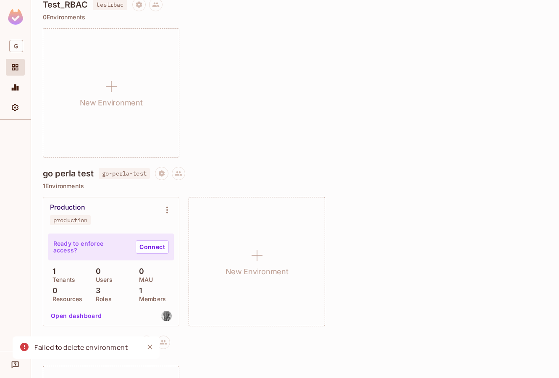
scroll to position [29, 0]
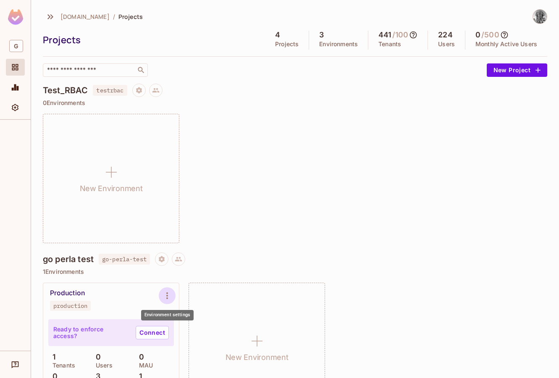
click at [168, 301] on button "Environment settings" at bounding box center [167, 296] width 17 height 17
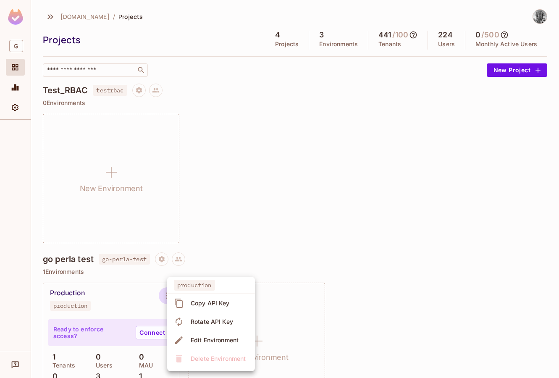
click at [251, 208] on div at bounding box center [279, 189] width 559 height 378
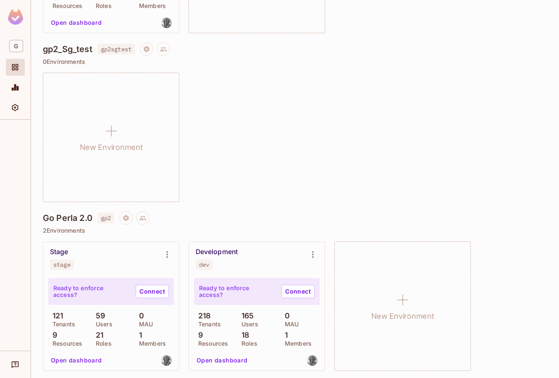
scroll to position [381, 0]
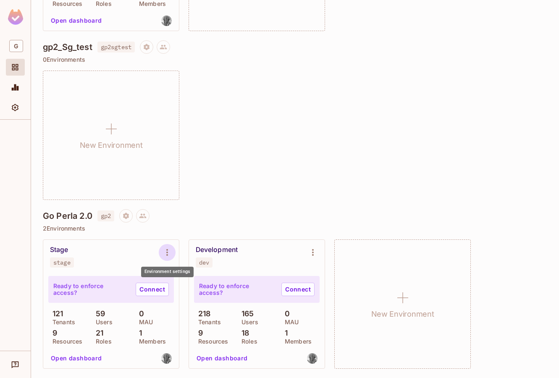
click at [169, 253] on icon "Environment settings" at bounding box center [167, 253] width 10 height 10
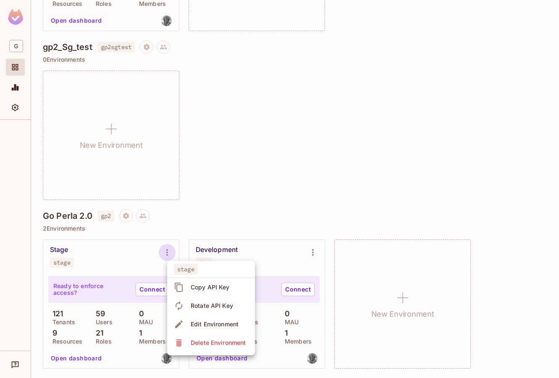
click at [199, 346] on div "Delete Environment" at bounding box center [218, 343] width 55 height 8
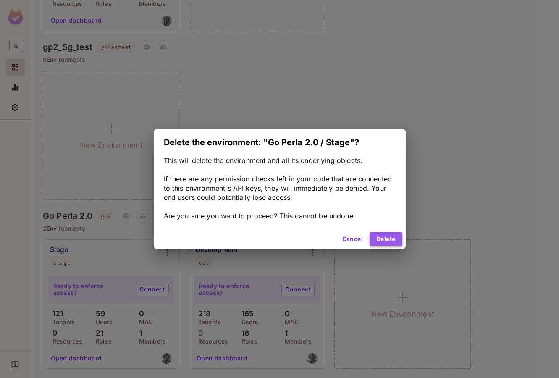
click at [393, 240] on button "Delete" at bounding box center [386, 238] width 32 height 13
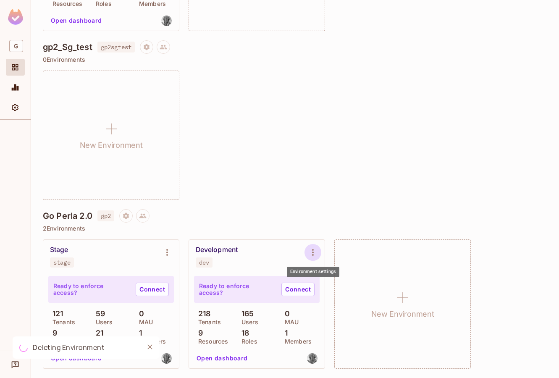
click at [310, 251] on icon "Environment settings" at bounding box center [313, 253] width 10 height 10
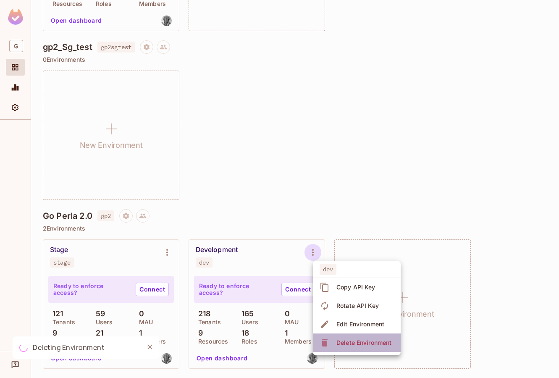
click at [335, 344] on span "Delete Environment" at bounding box center [364, 342] width 60 height 13
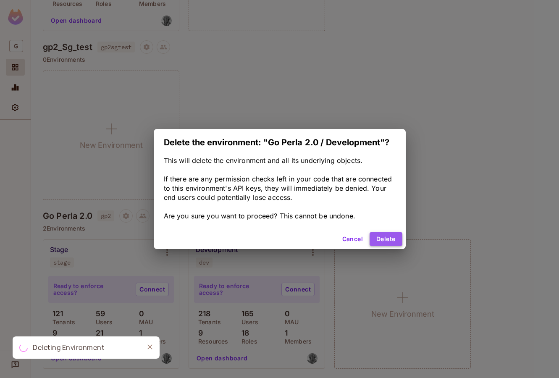
click at [382, 241] on button "Delete" at bounding box center [386, 238] width 32 height 13
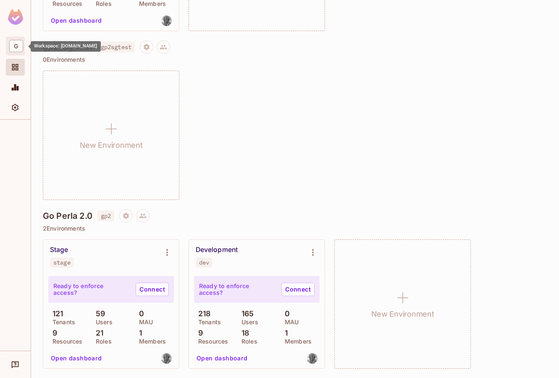
click at [14, 43] on span "G" at bounding box center [16, 46] width 14 height 12
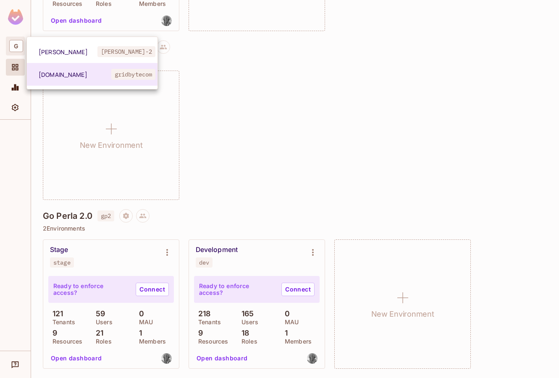
click at [16, 14] on div at bounding box center [279, 189] width 559 height 378
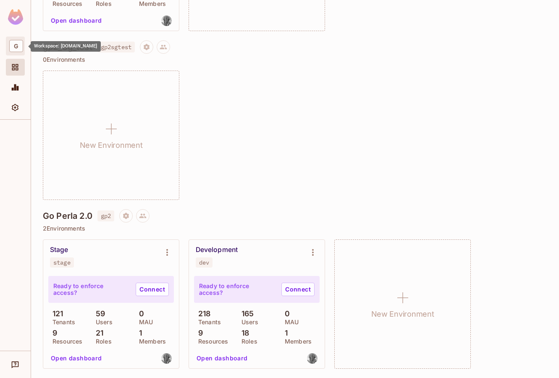
click at [18, 49] on span "G" at bounding box center [16, 46] width 14 height 12
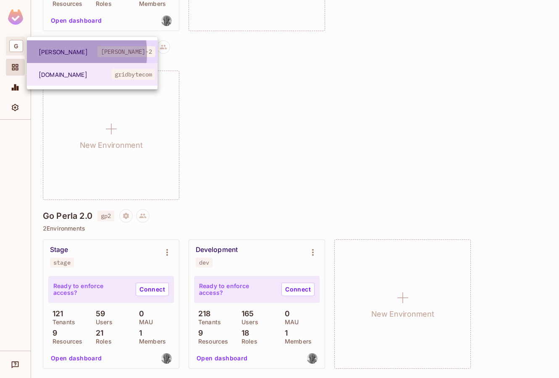
click at [47, 53] on span "[PERSON_NAME]" at bounding box center [68, 52] width 59 height 8
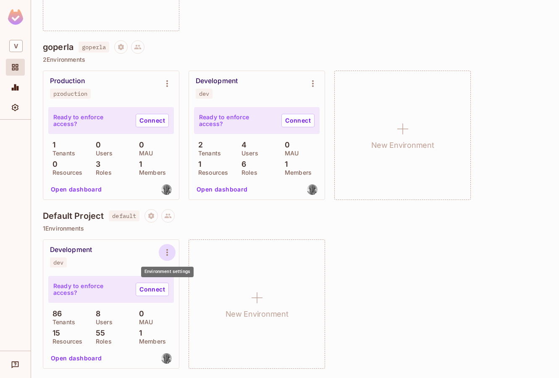
click at [166, 255] on icon "Environment settings" at bounding box center [167, 253] width 10 height 10
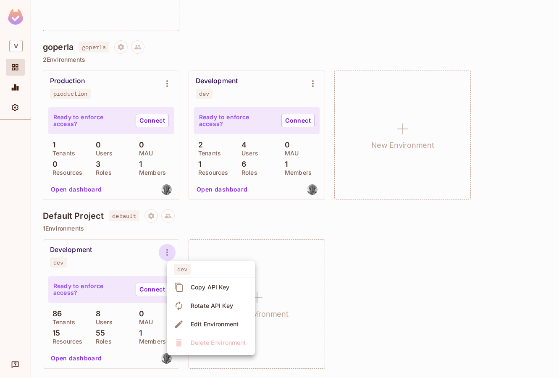
click at [358, 264] on div at bounding box center [279, 189] width 559 height 378
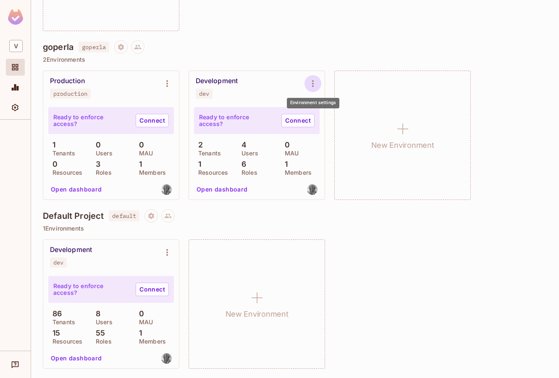
click at [319, 83] on button "Environment settings" at bounding box center [313, 83] width 17 height 17
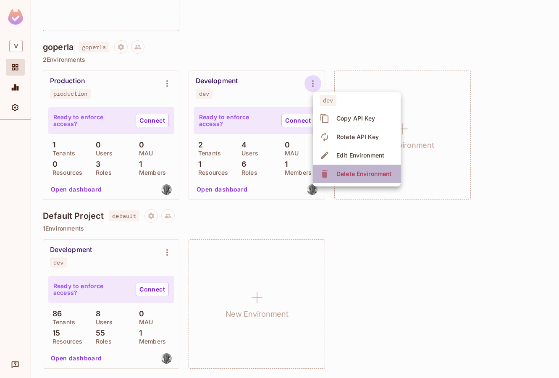
click at [340, 169] on span "Delete Environment" at bounding box center [364, 173] width 60 height 13
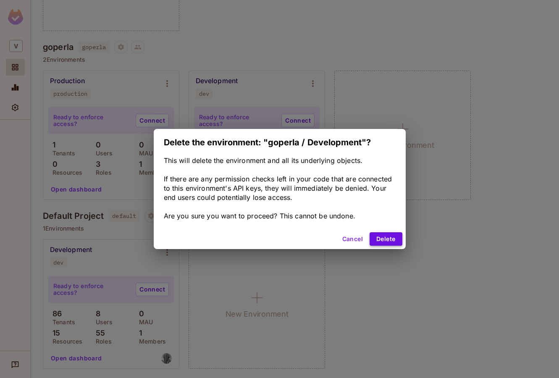
click at [384, 238] on button "Delete" at bounding box center [386, 238] width 32 height 13
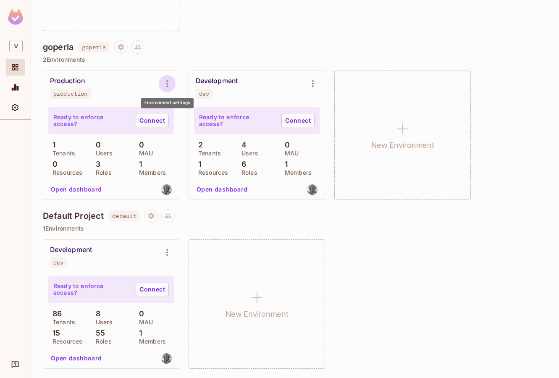
click at [175, 83] on button "Environment settings" at bounding box center [167, 83] width 17 height 17
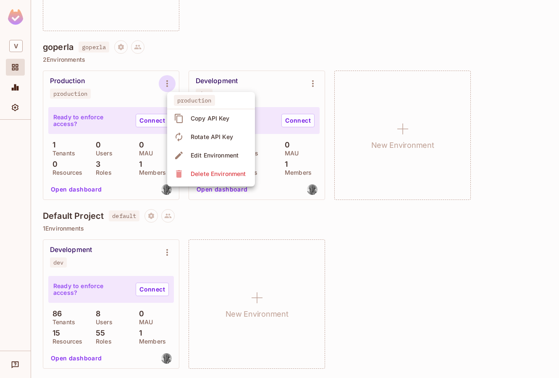
click at [362, 231] on div at bounding box center [279, 189] width 559 height 378
